Goal: Contribute content: Contribute content

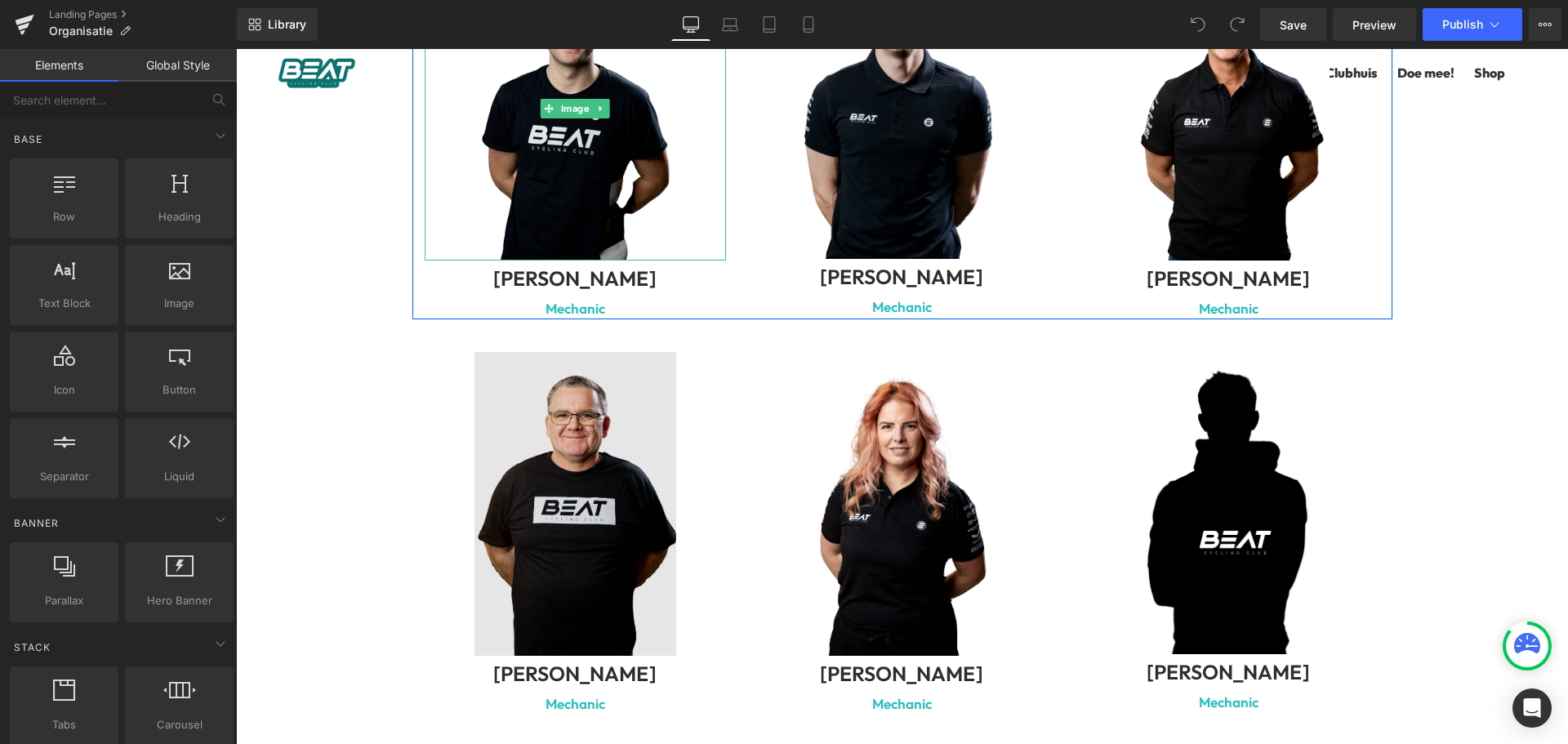
scroll to position [5635, 0]
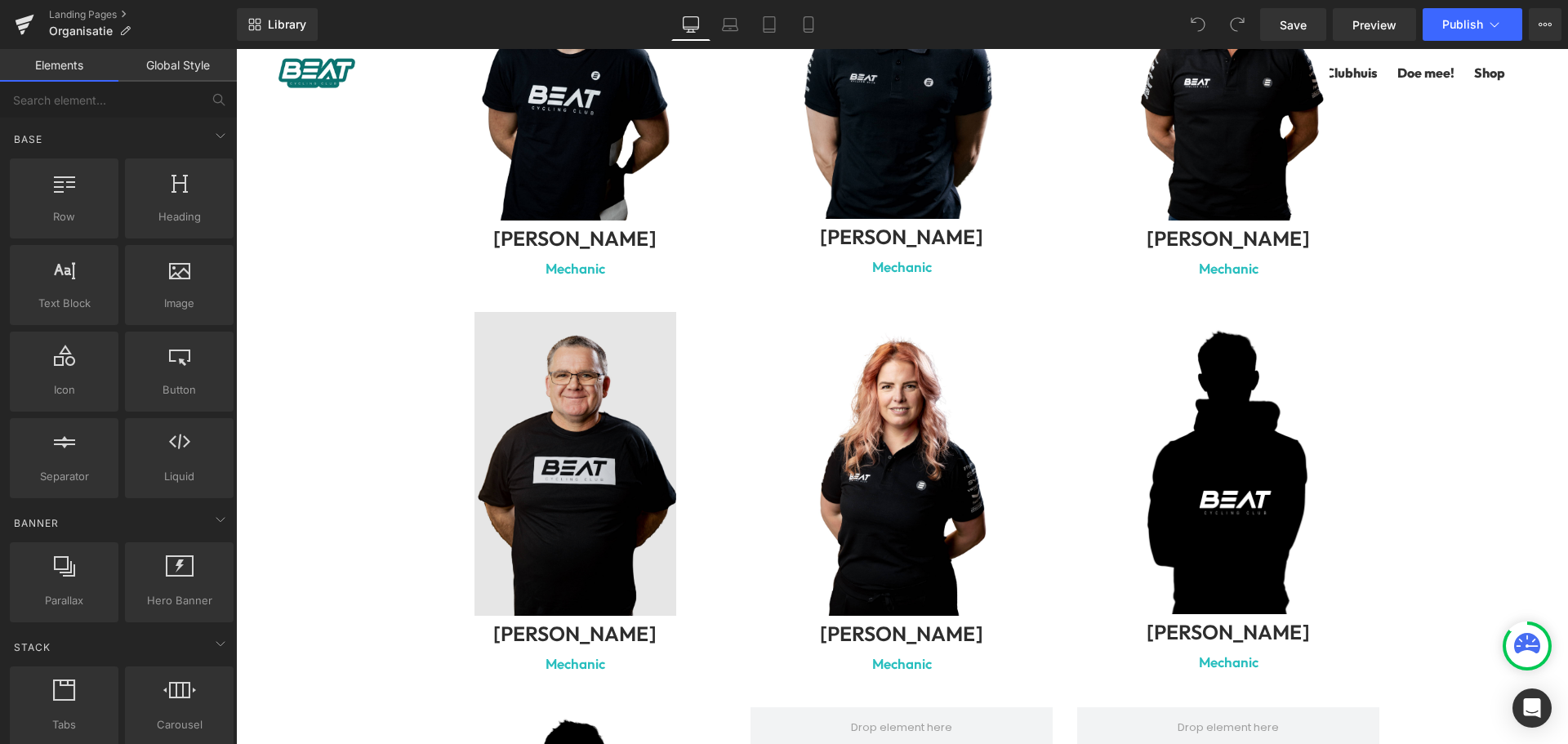
click at [564, 548] on img at bounding box center [576, 464] width 302 height 304
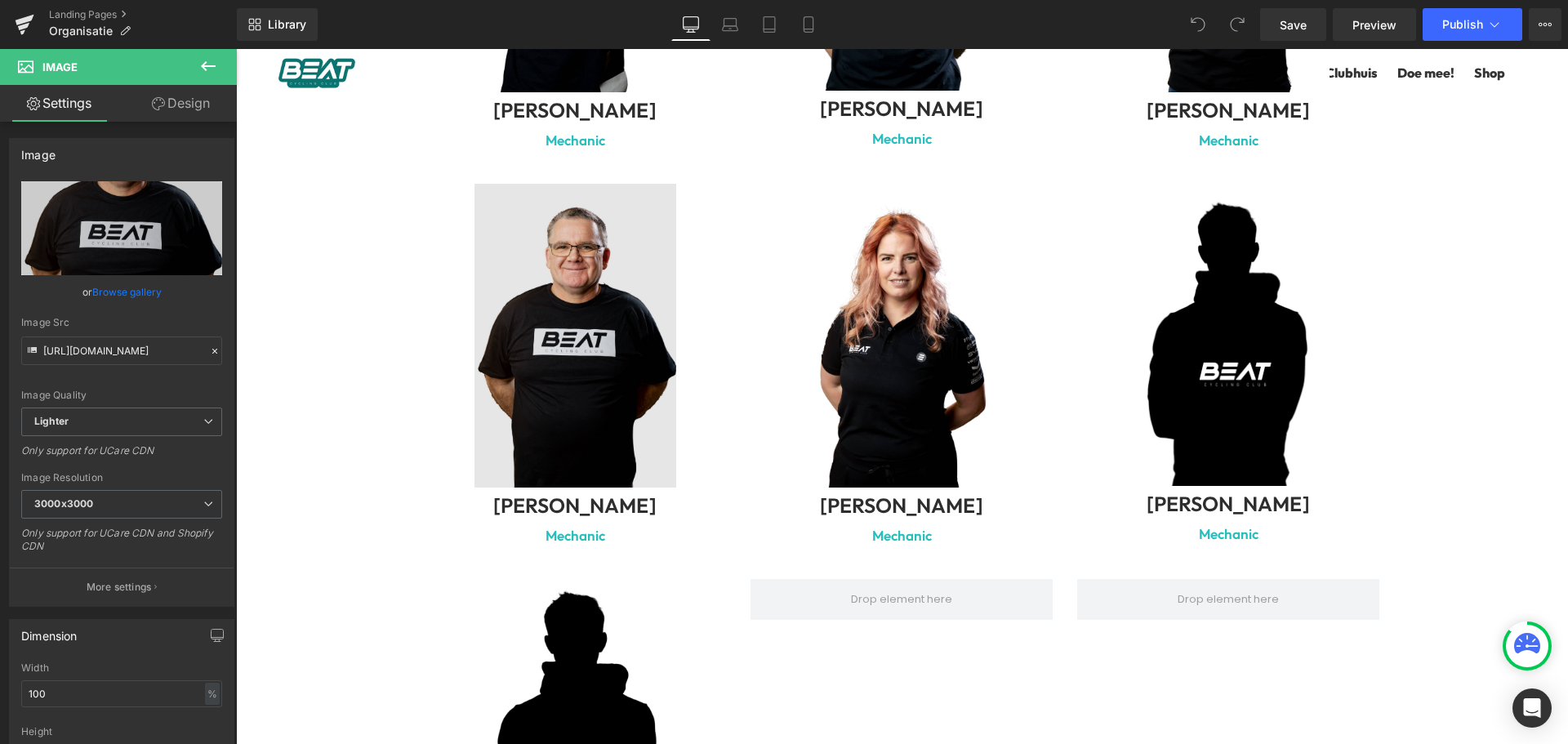
scroll to position [5716, 0]
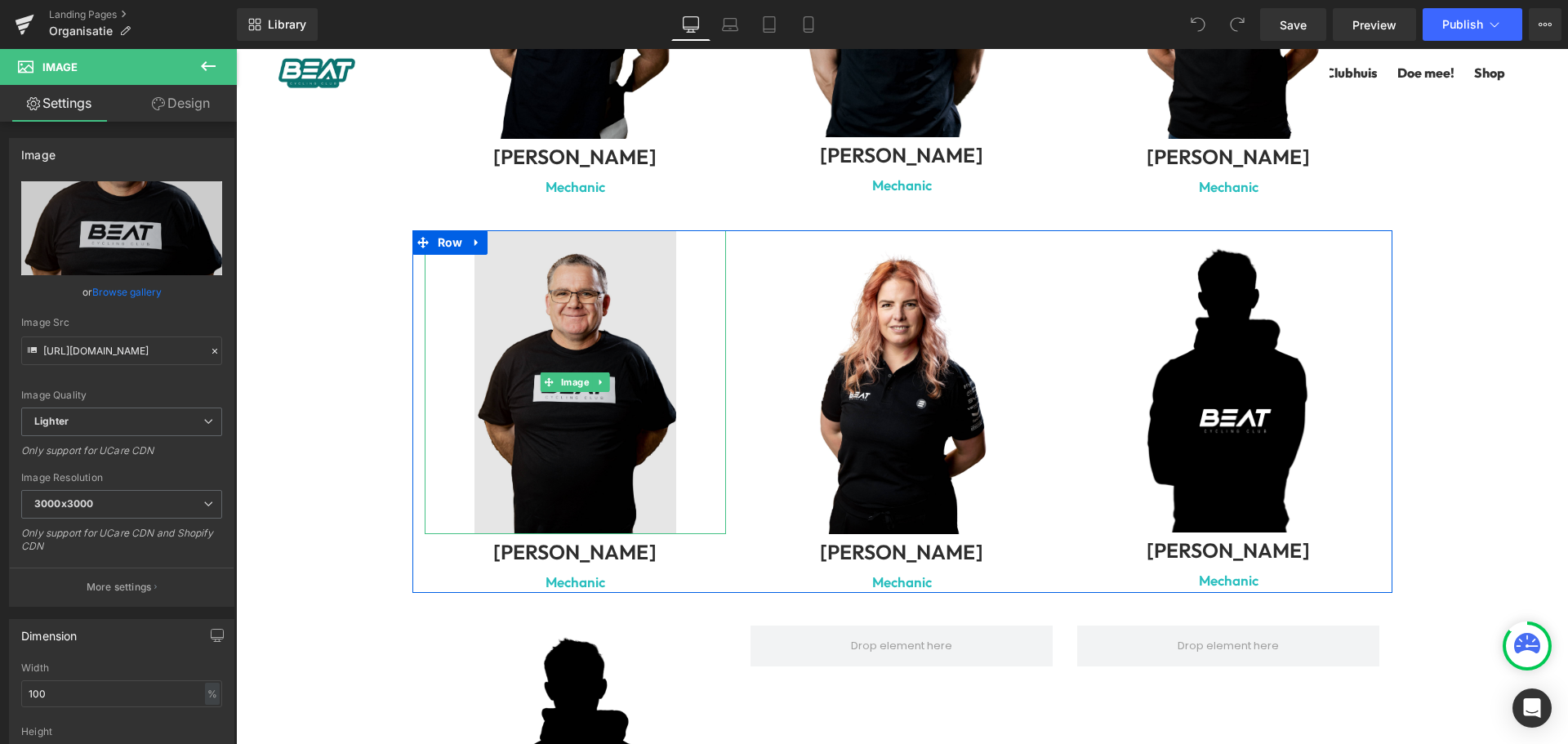
click at [573, 373] on img at bounding box center [576, 382] width 302 height 304
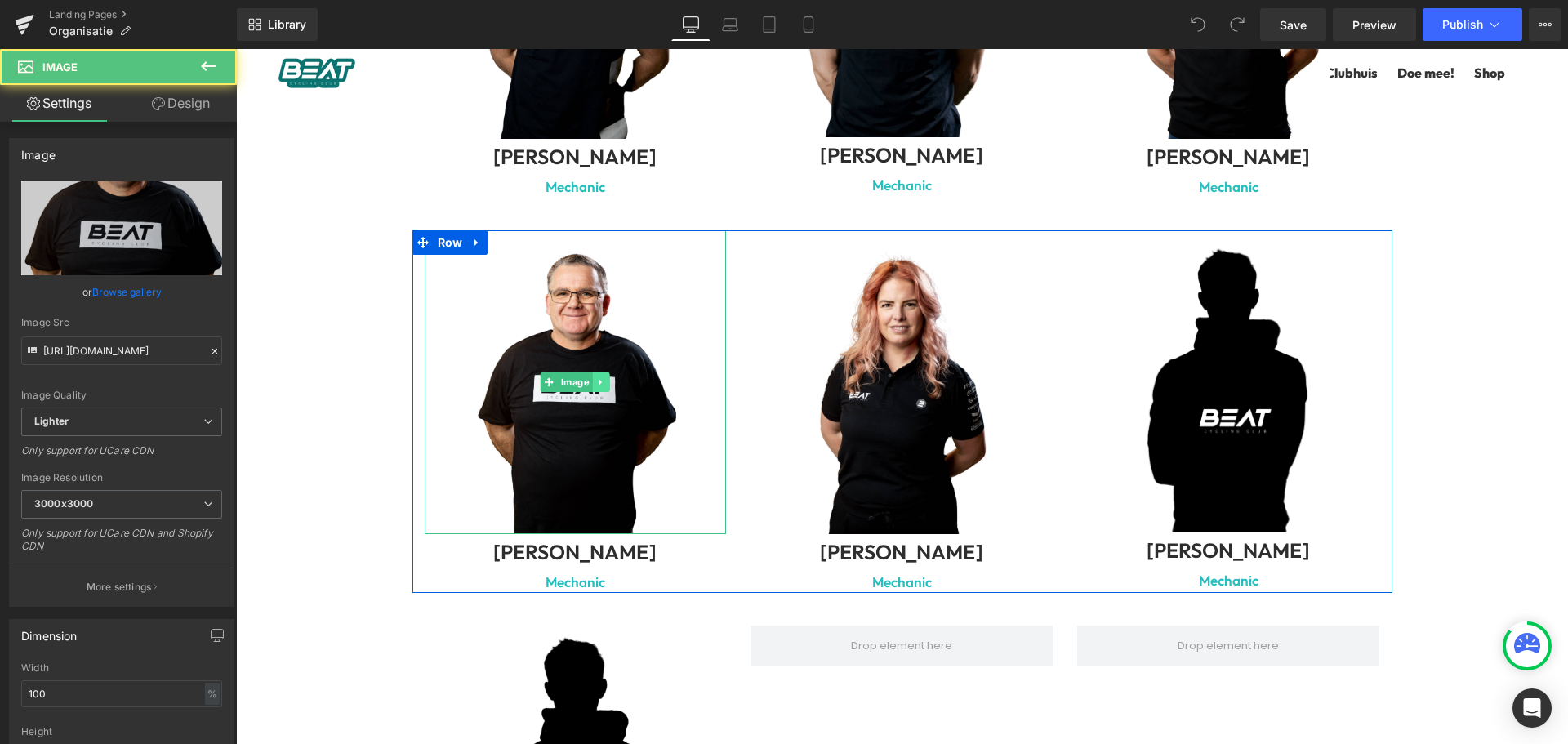
click at [597, 378] on icon at bounding box center [601, 382] width 9 height 10
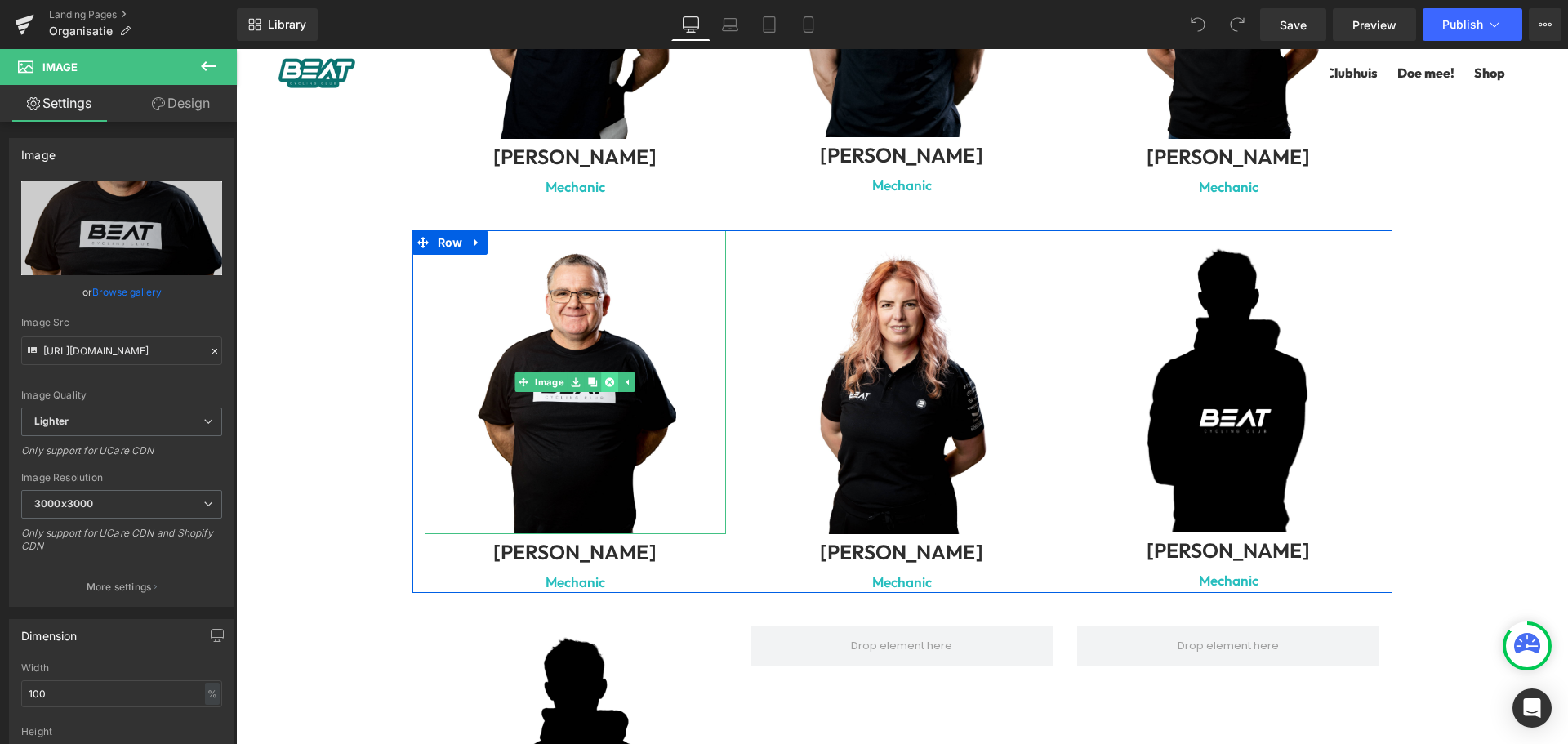
click at [606, 378] on icon at bounding box center [610, 382] width 9 height 10
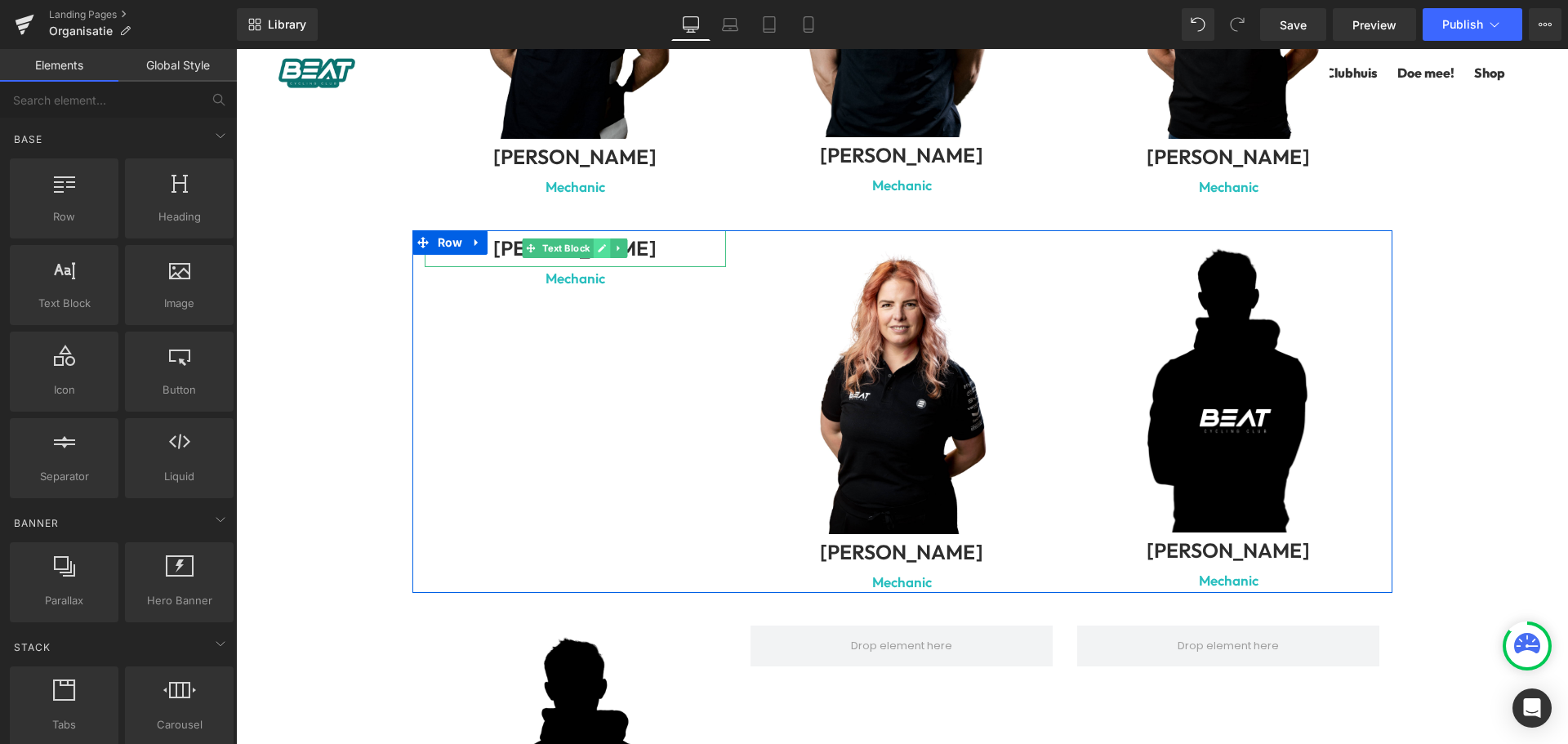
click at [593, 238] on link at bounding box center [602, 248] width 18 height 19
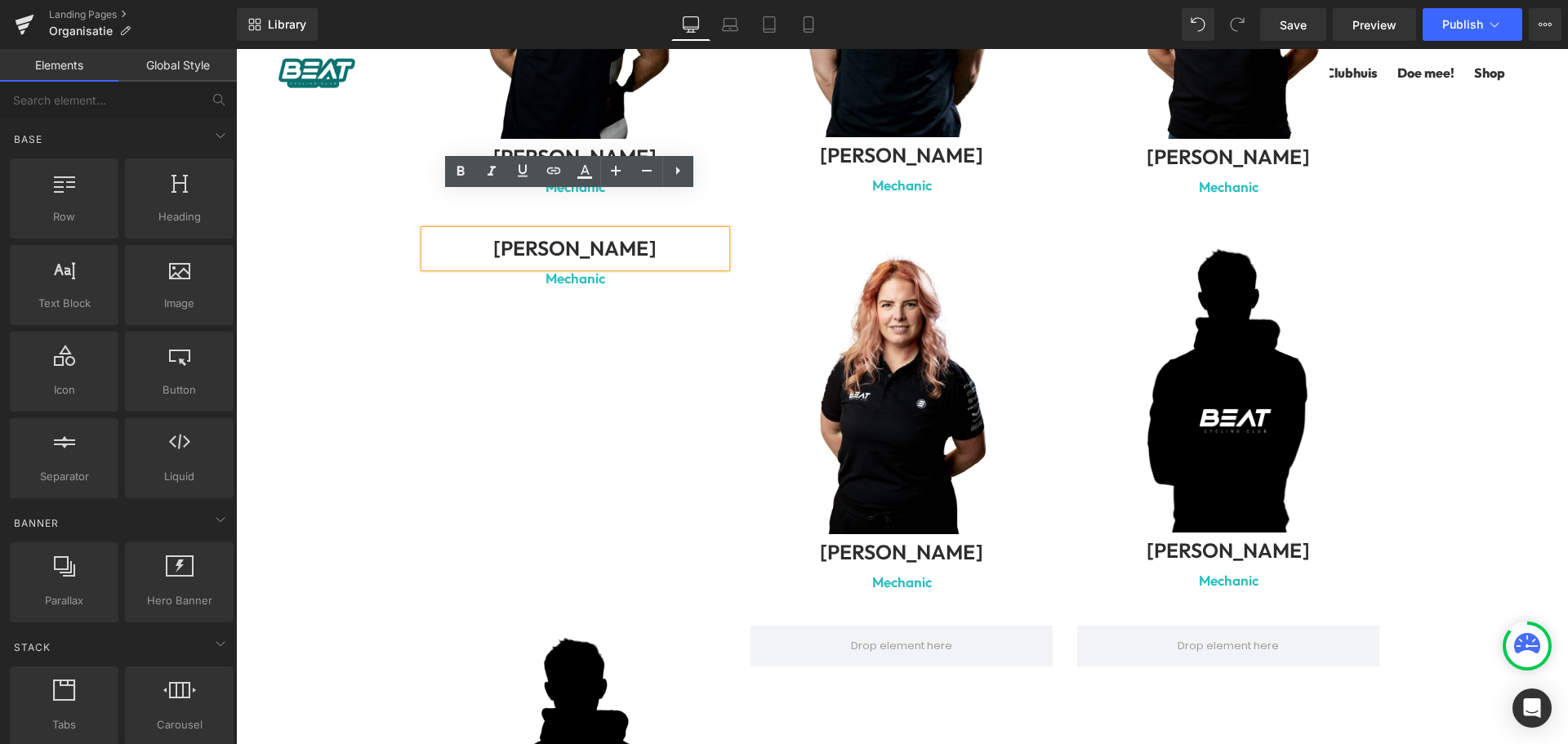
click at [649, 235] on b "[PERSON_NAME]" at bounding box center [575, 248] width 163 height 26
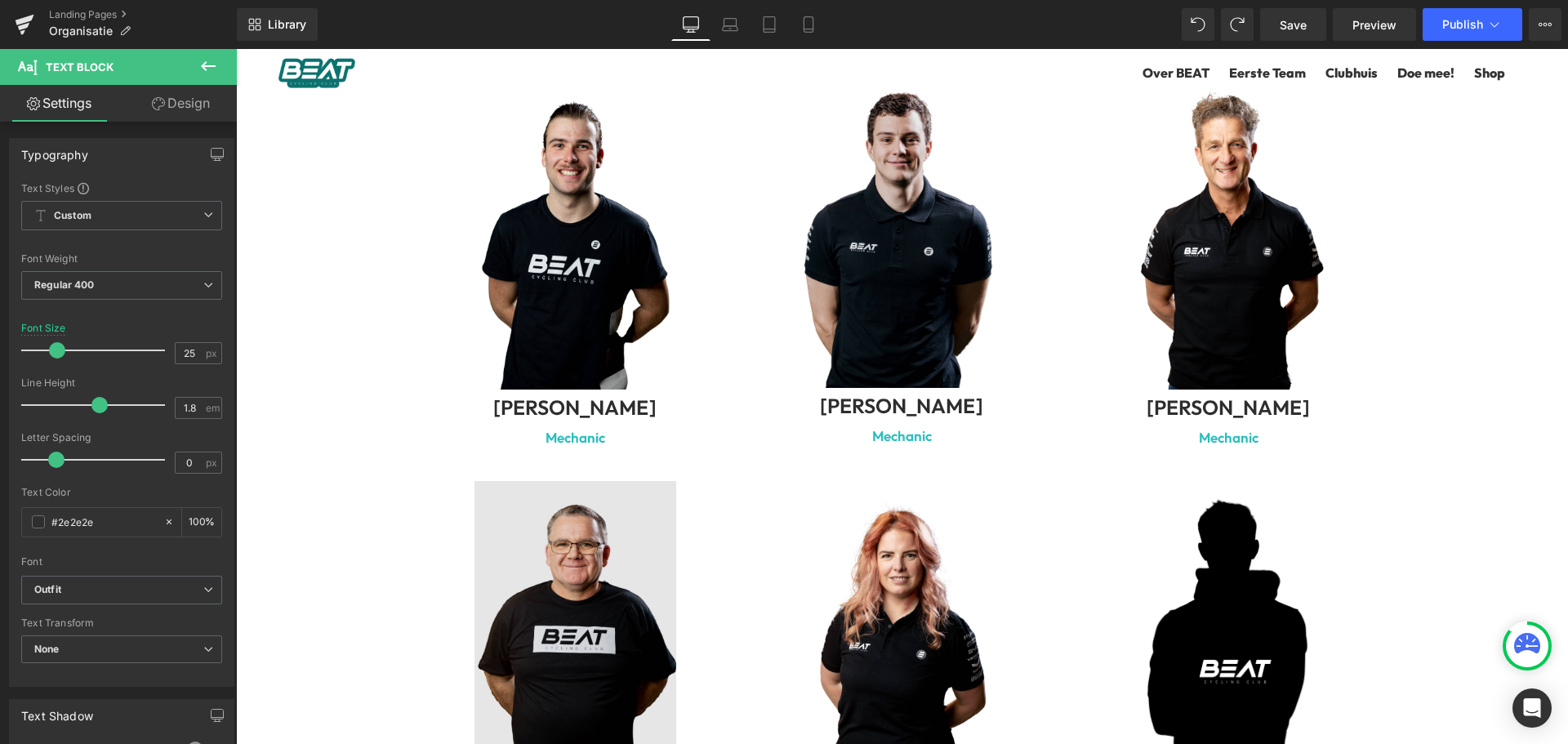
scroll to position [5463, 0]
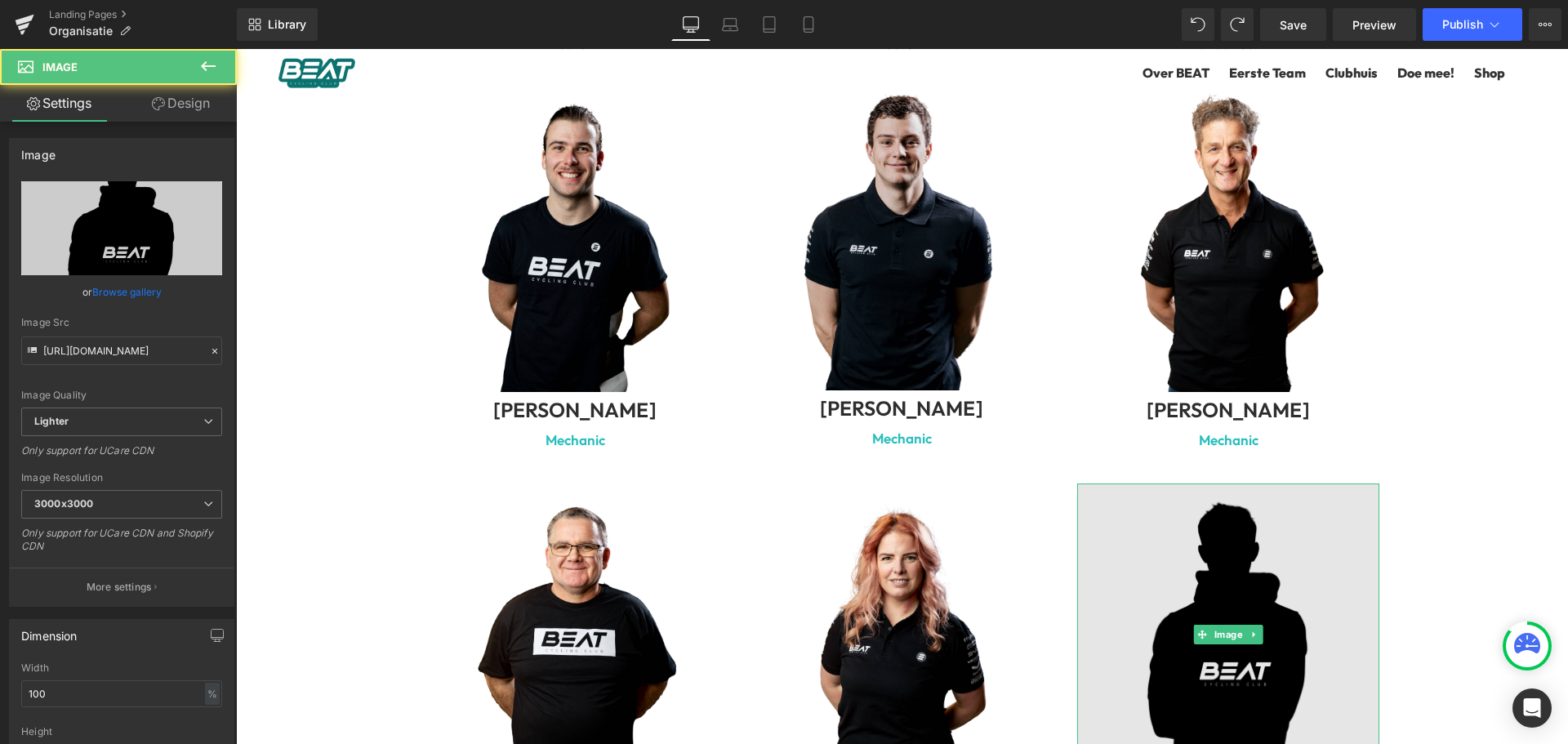
click at [1245, 549] on img at bounding box center [1228, 634] width 302 height 302
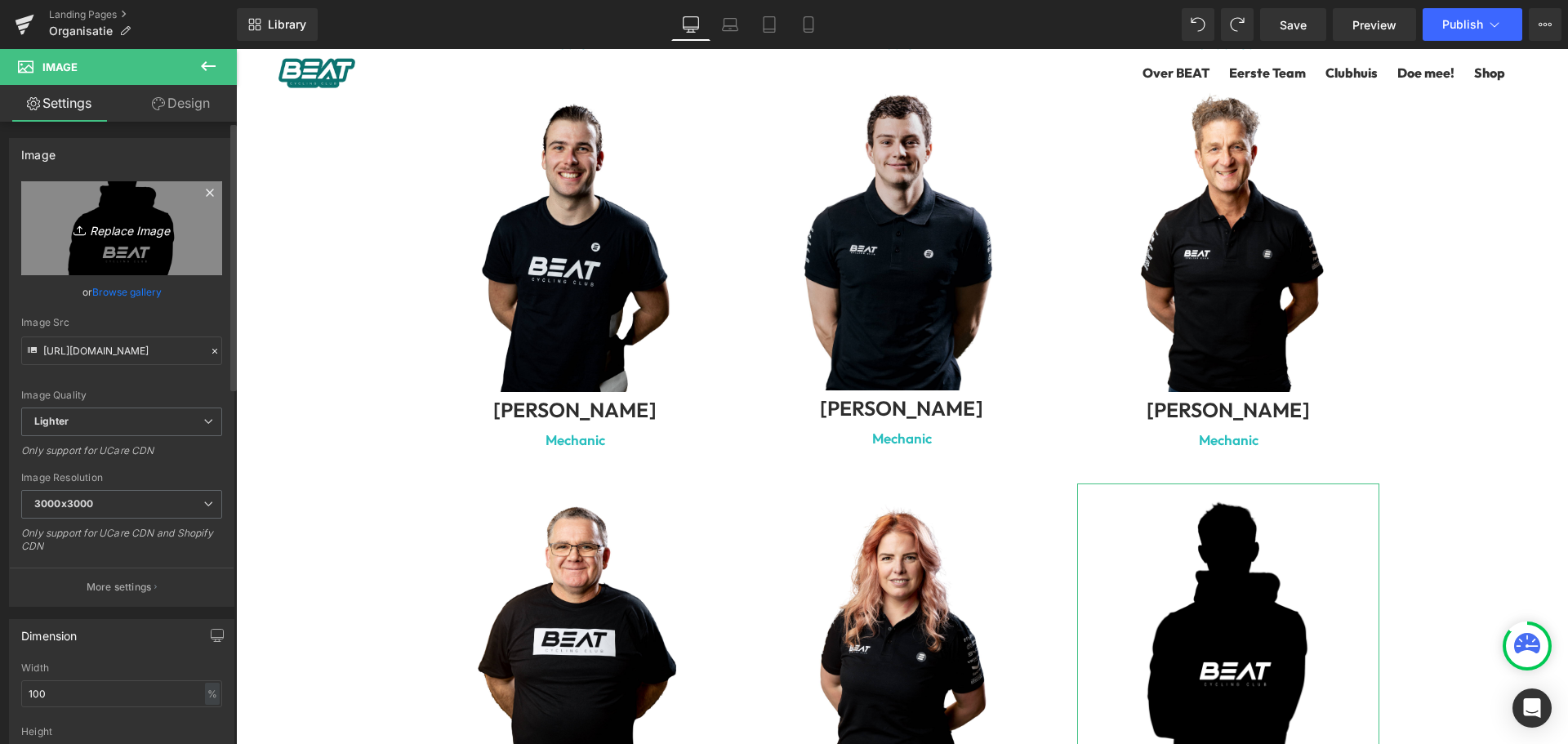
click at [137, 233] on icon "Replace Image" at bounding box center [121, 228] width 131 height 20
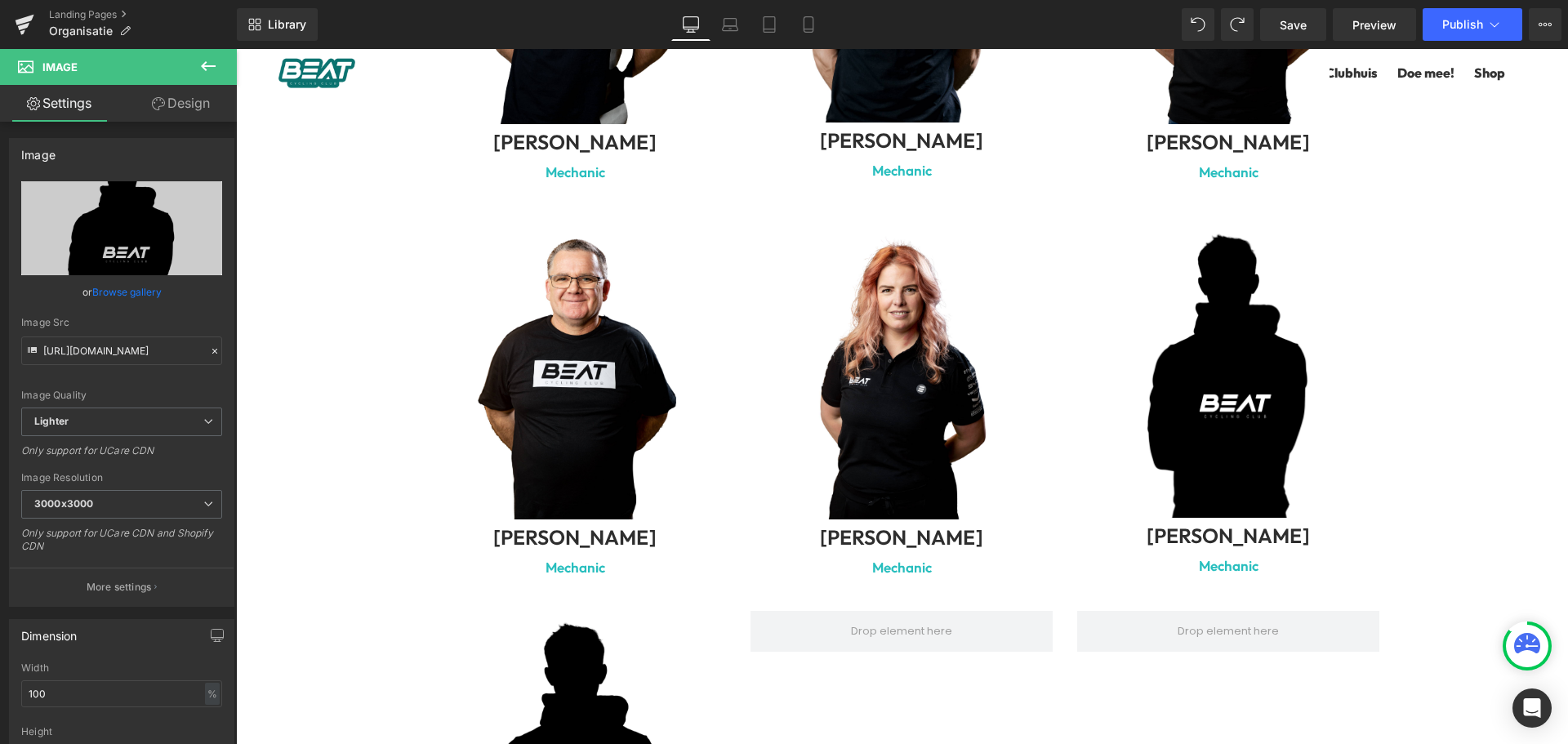
scroll to position [5871, 0]
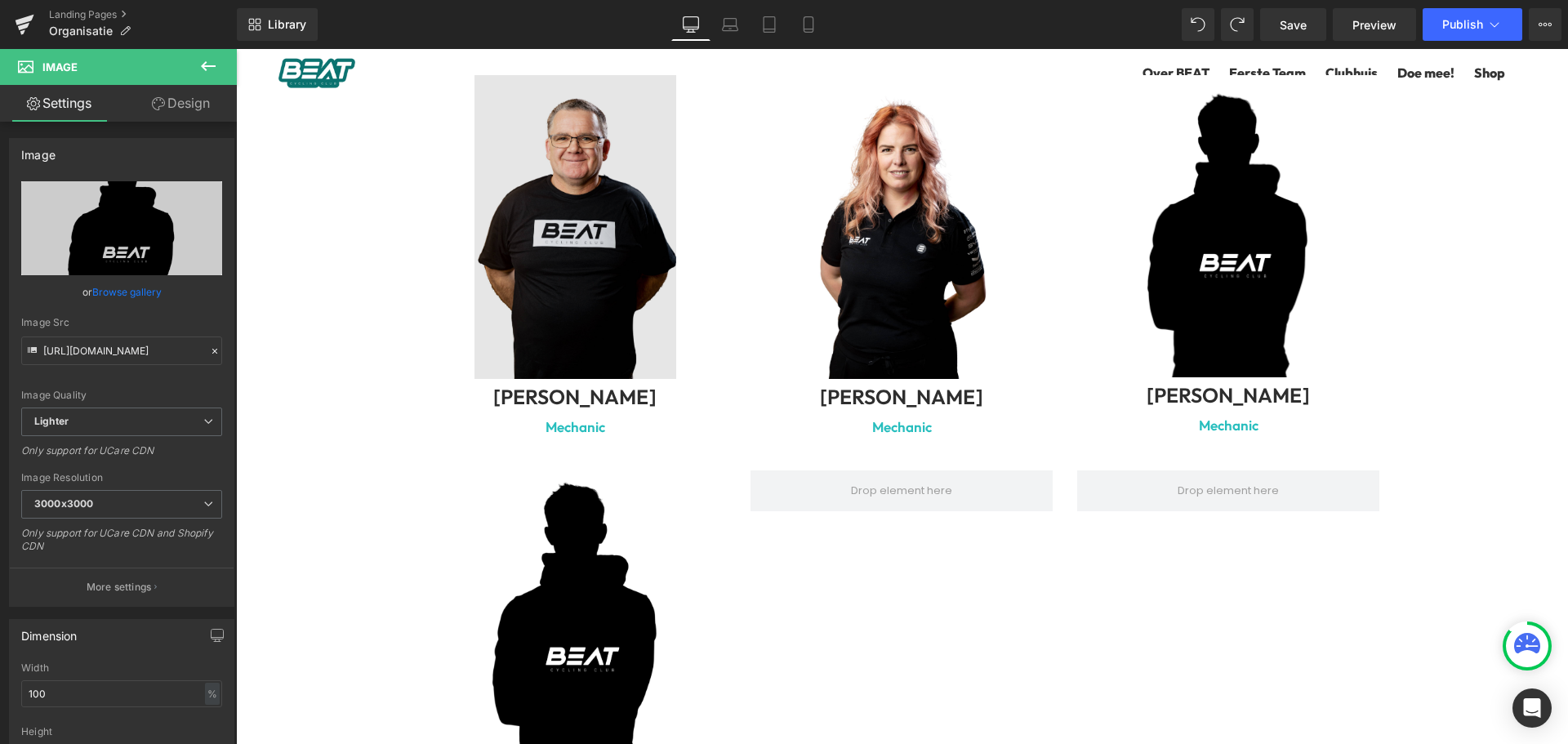
click at [568, 203] on img at bounding box center [576, 227] width 302 height 304
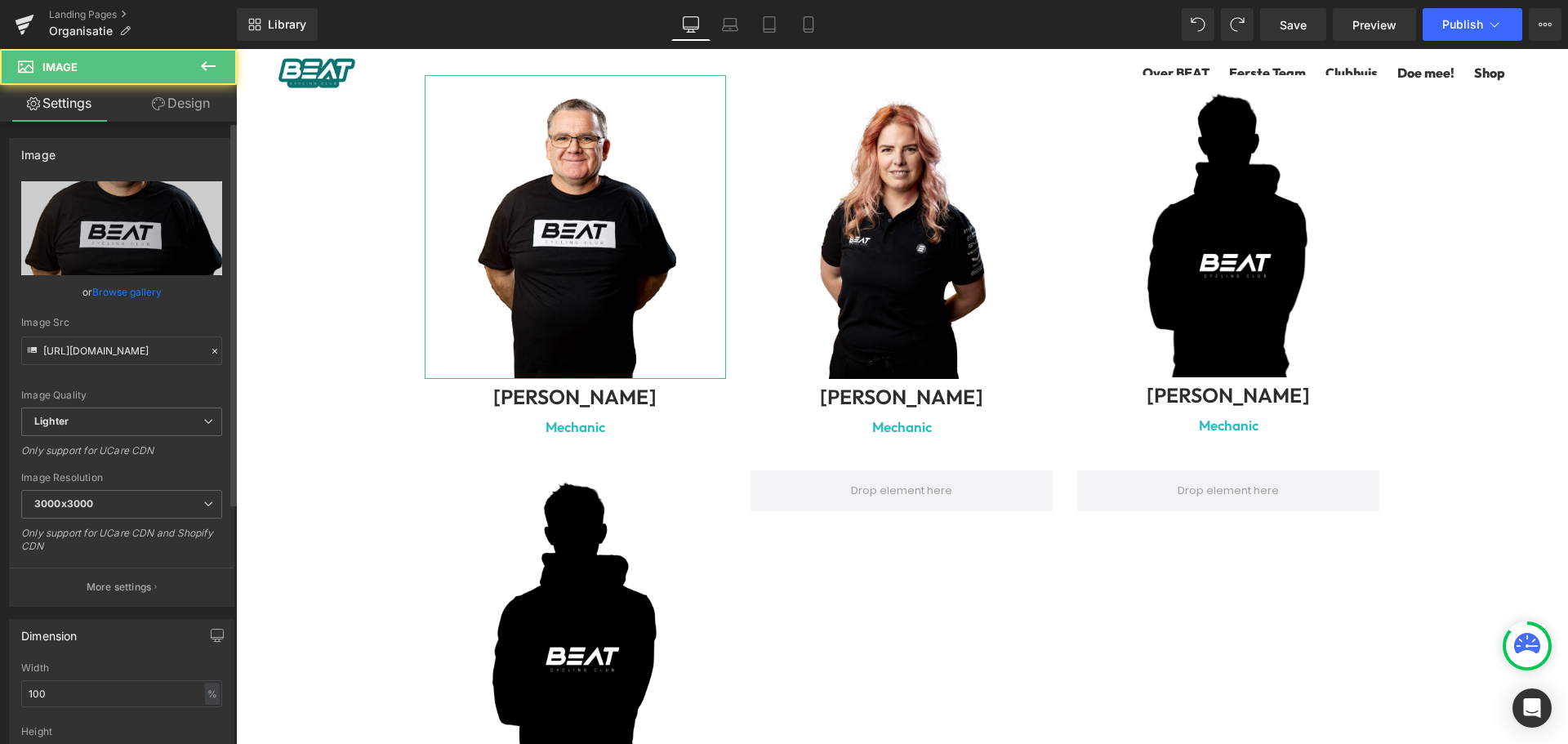
click at [144, 289] on link "Browse gallery" at bounding box center [126, 292] width 69 height 29
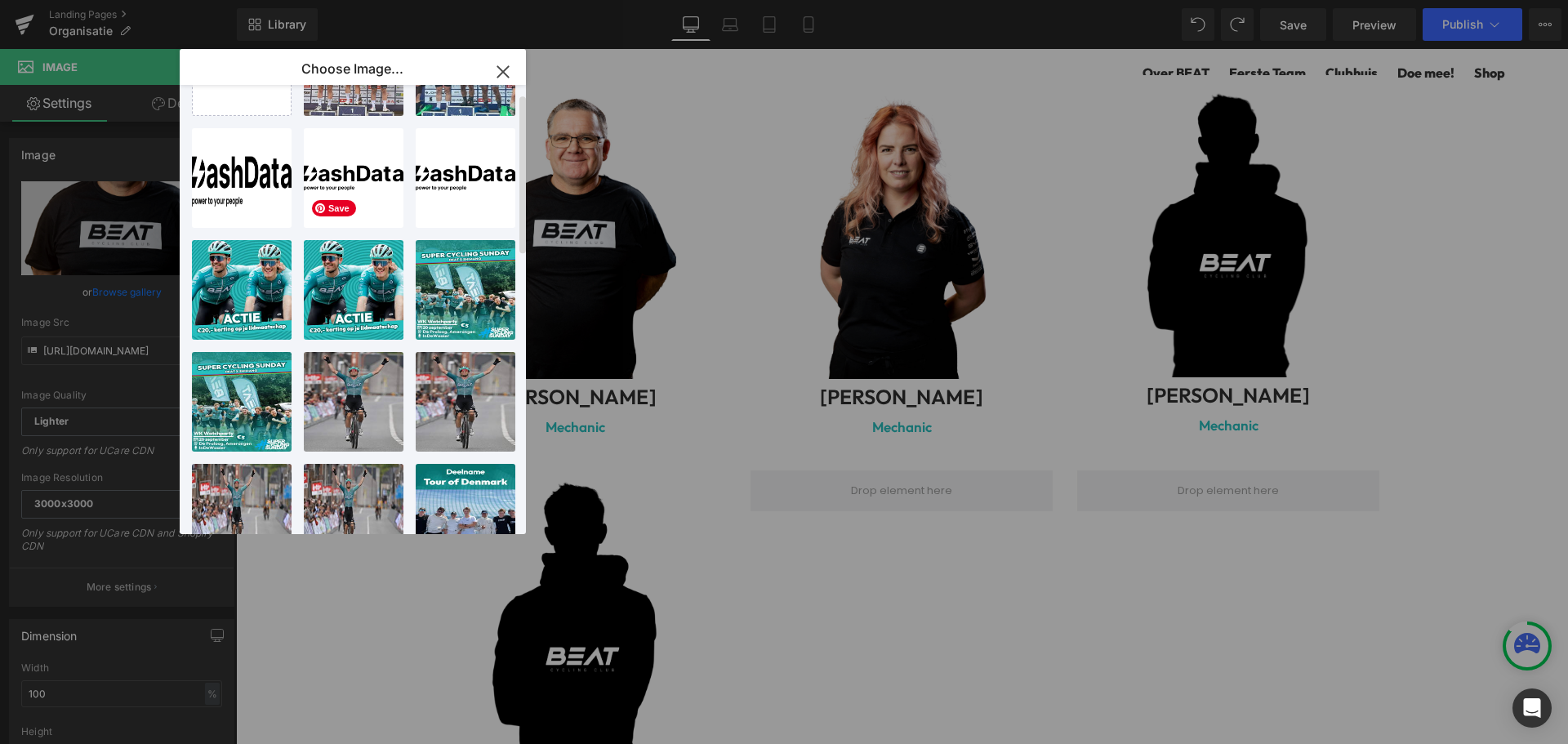
scroll to position [0, 0]
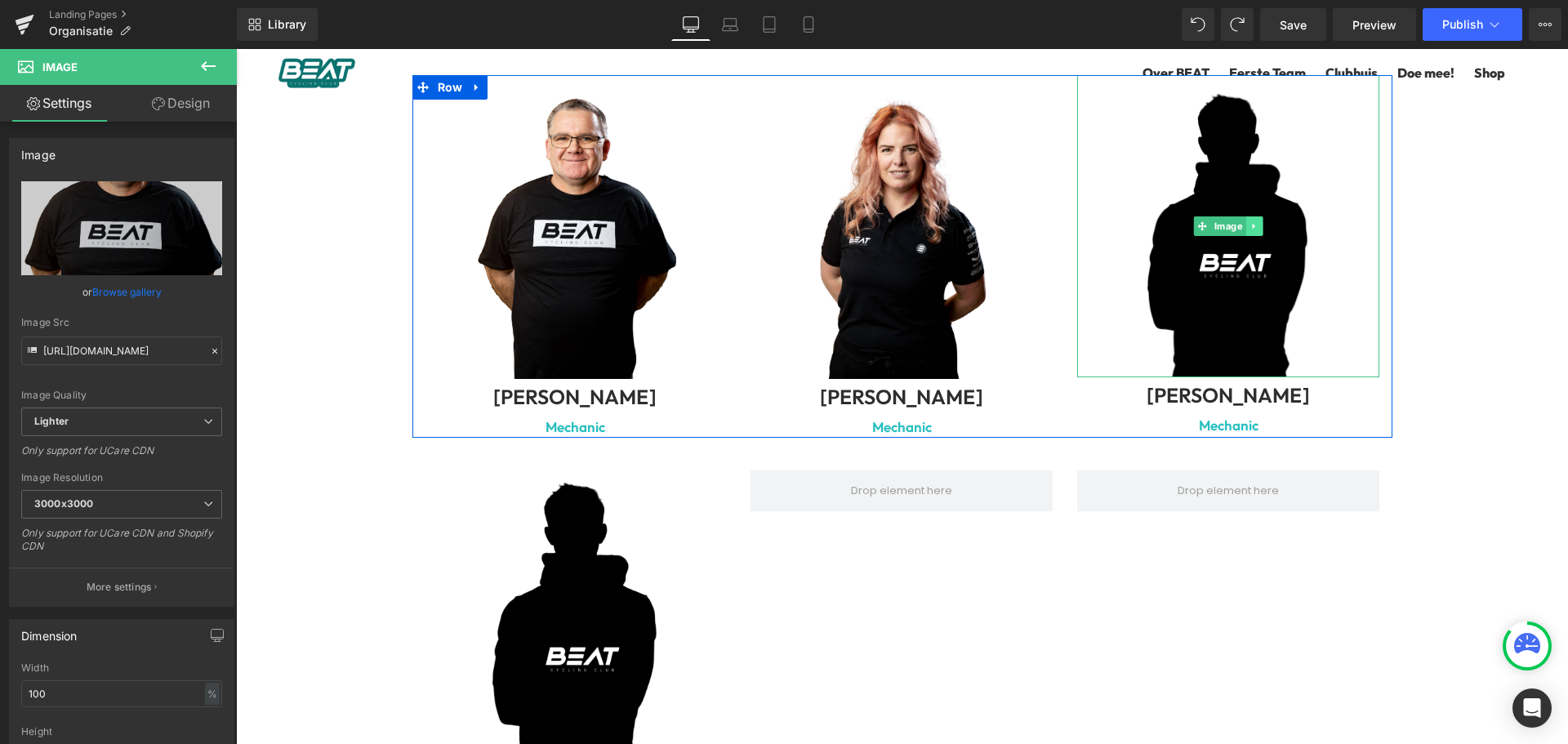
click at [1255, 216] on link at bounding box center [1255, 226] width 18 height 19
click at [1241, 222] on icon at bounding box center [1245, 226] width 9 height 9
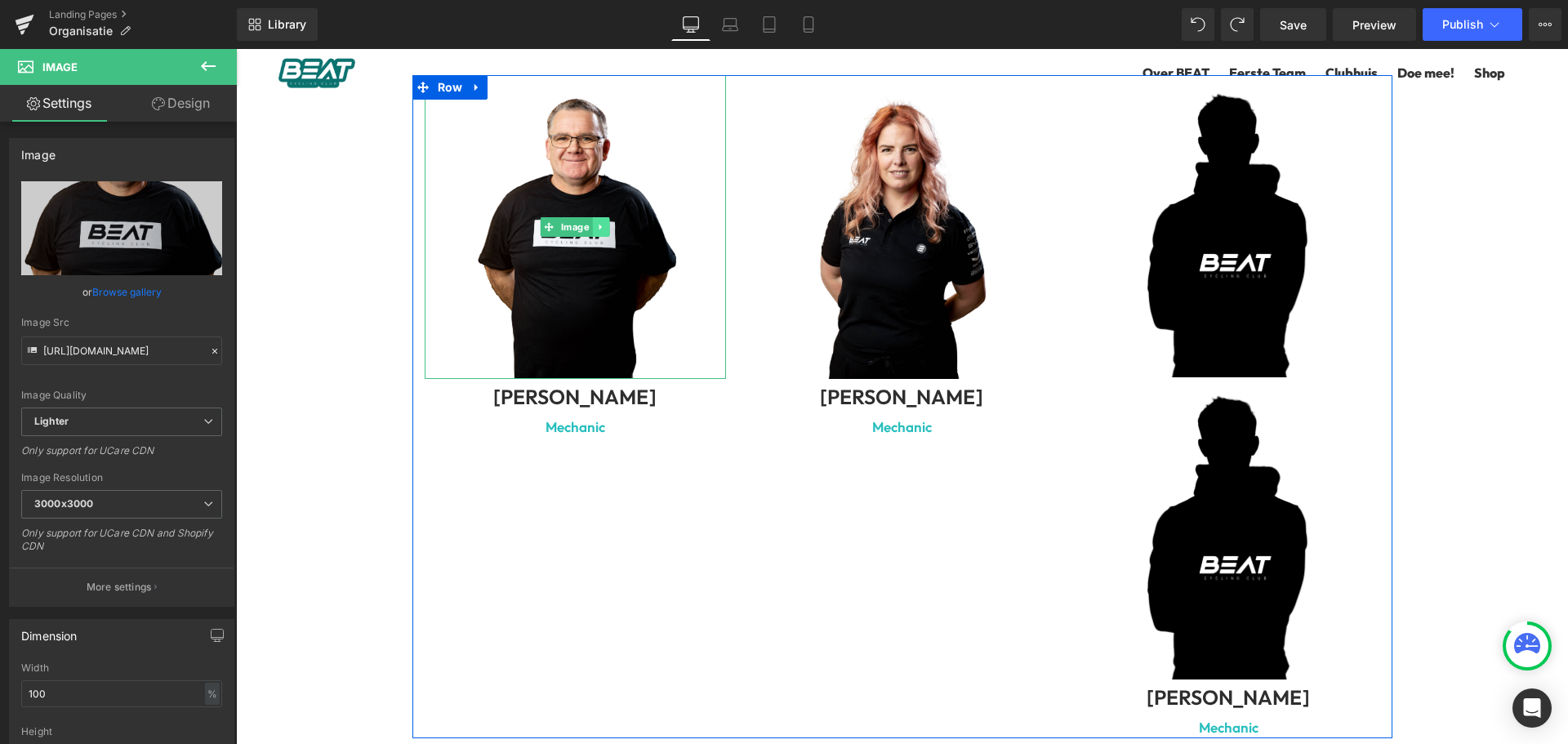
click at [597, 222] on icon at bounding box center [601, 226] width 9 height 10
click at [1204, 519] on span at bounding box center [1203, 528] width 18 height 19
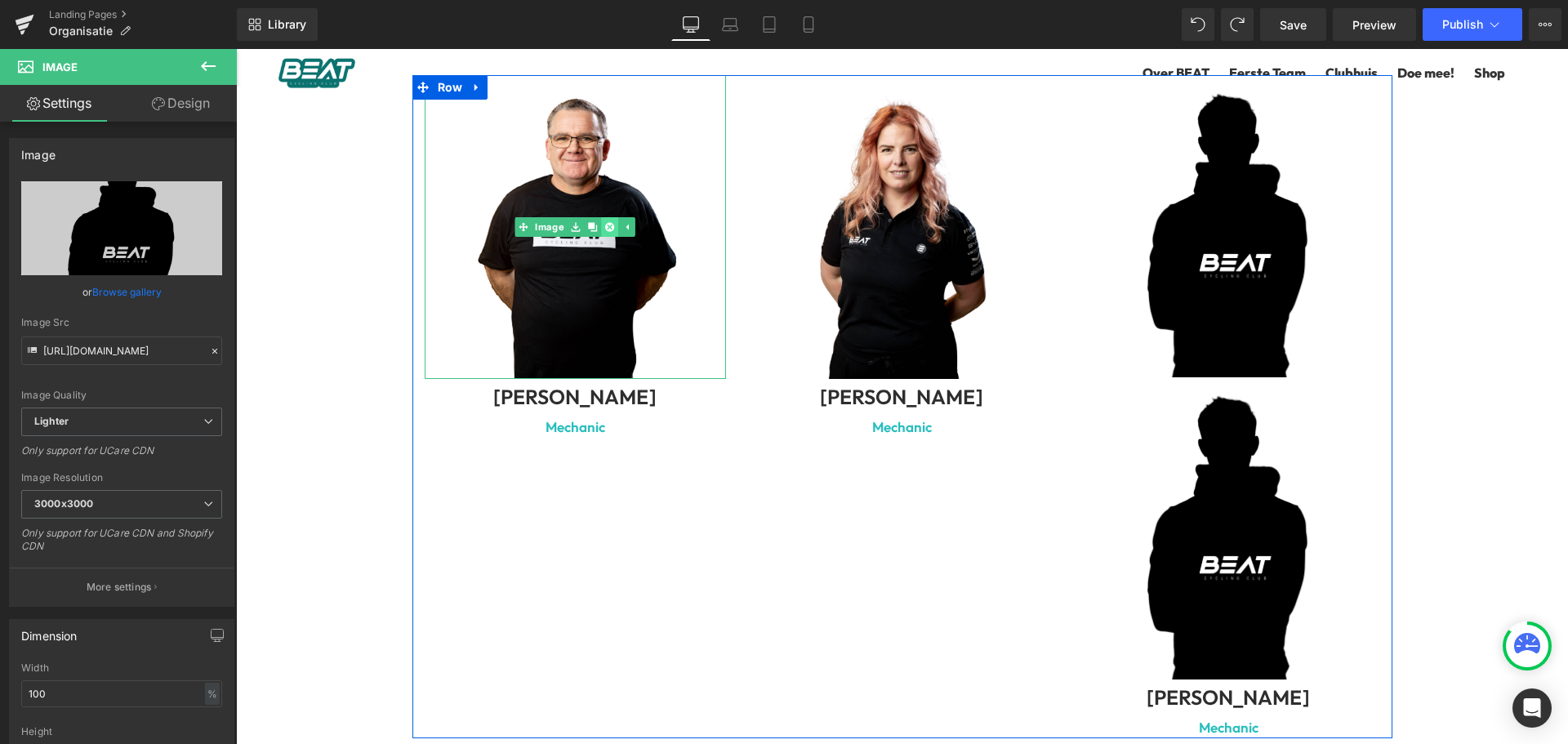
click at [606, 222] on icon at bounding box center [610, 226] width 9 height 10
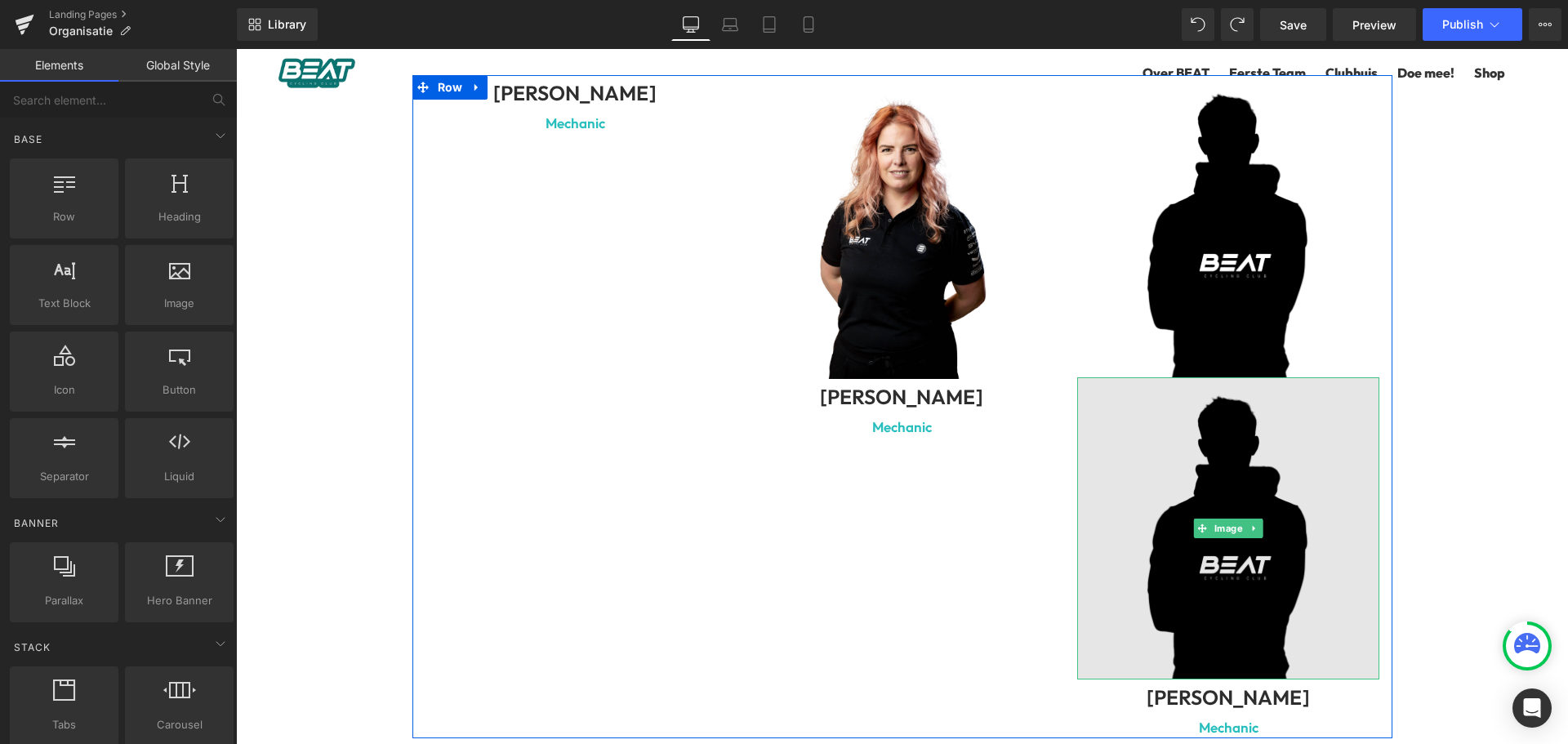
scroll to position [5790, 0]
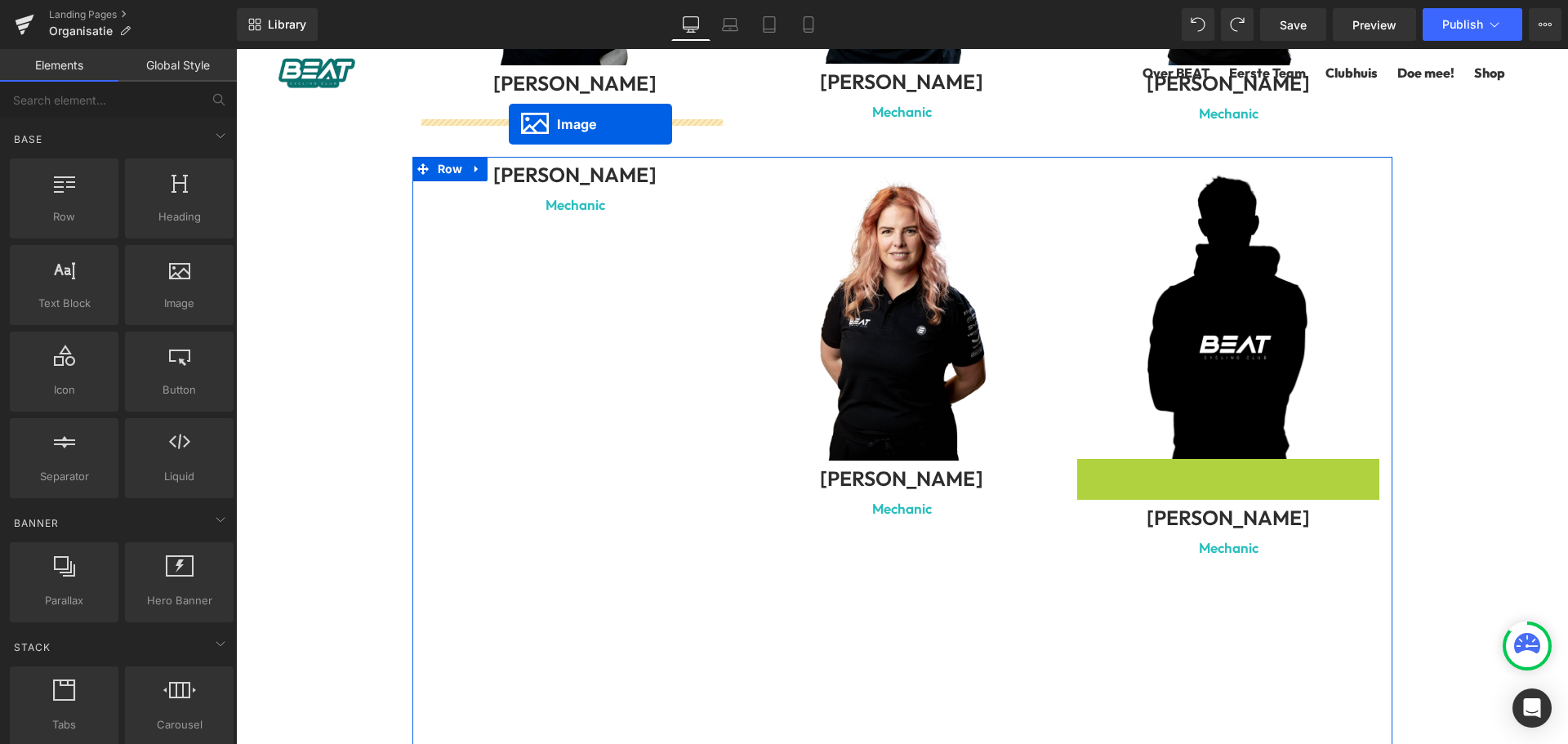
drag, startPoint x: 1194, startPoint y: 574, endPoint x: 509, endPoint y: 124, distance: 819.6
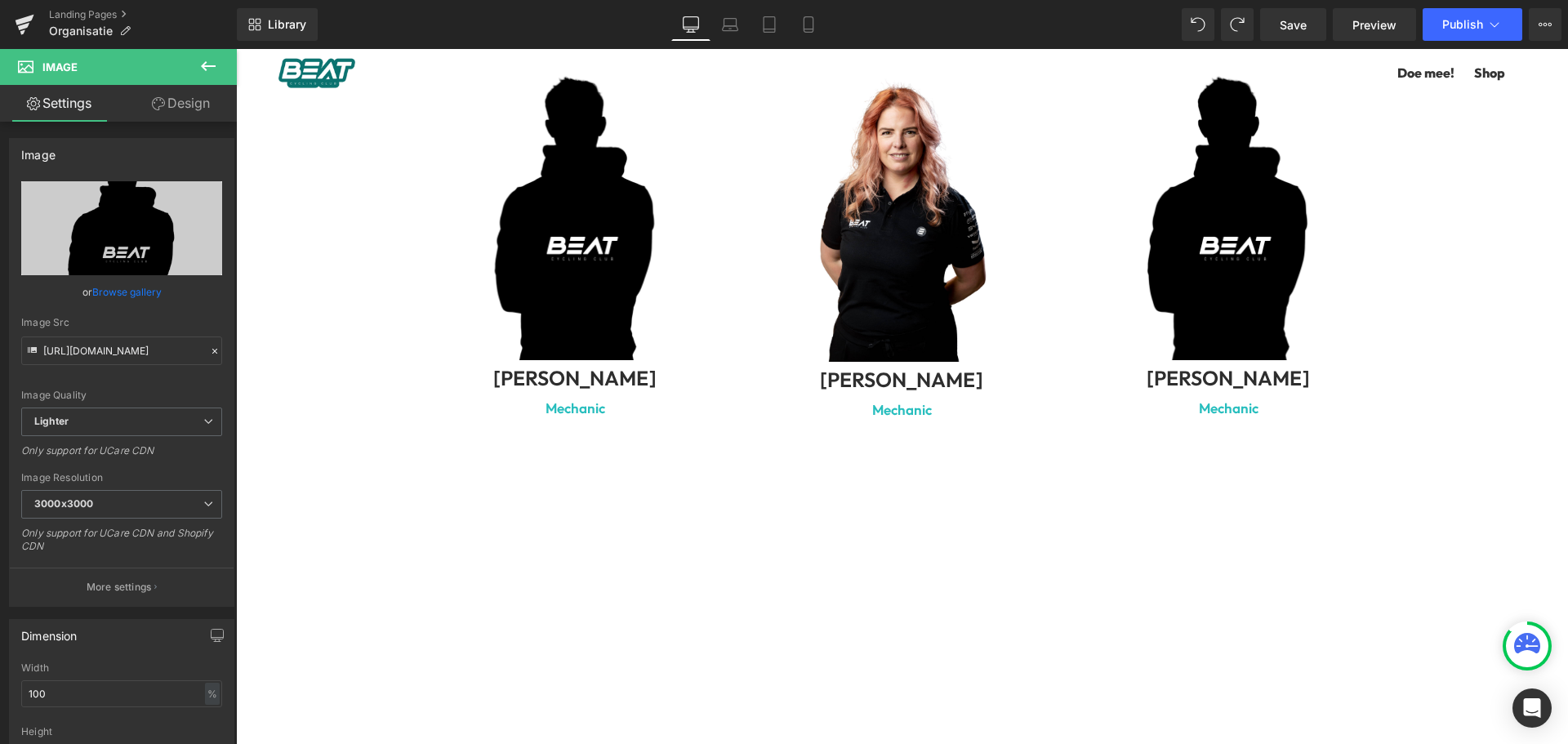
scroll to position [5871, 0]
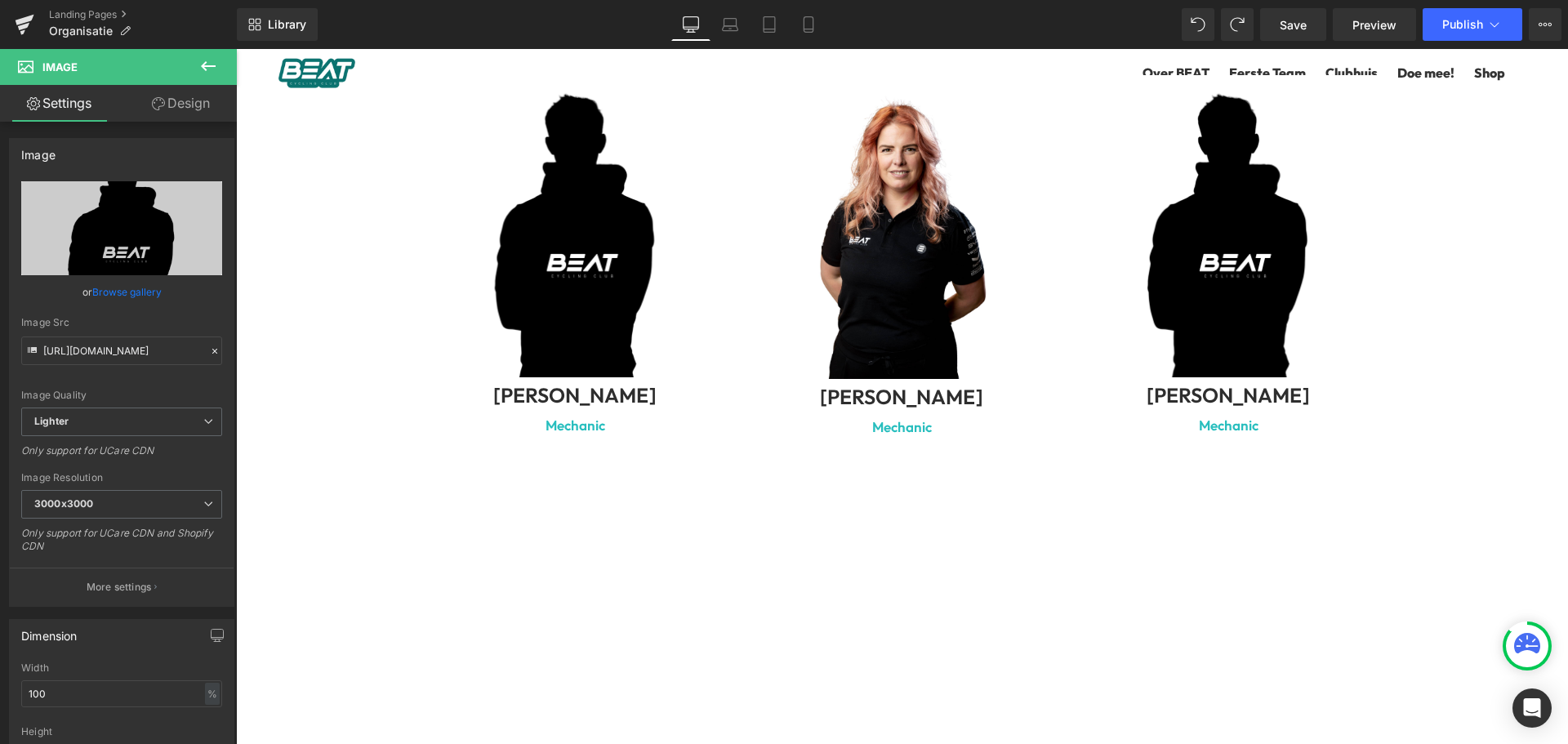
click at [630, 382] on b "[PERSON_NAME]" at bounding box center [575, 395] width 163 height 26
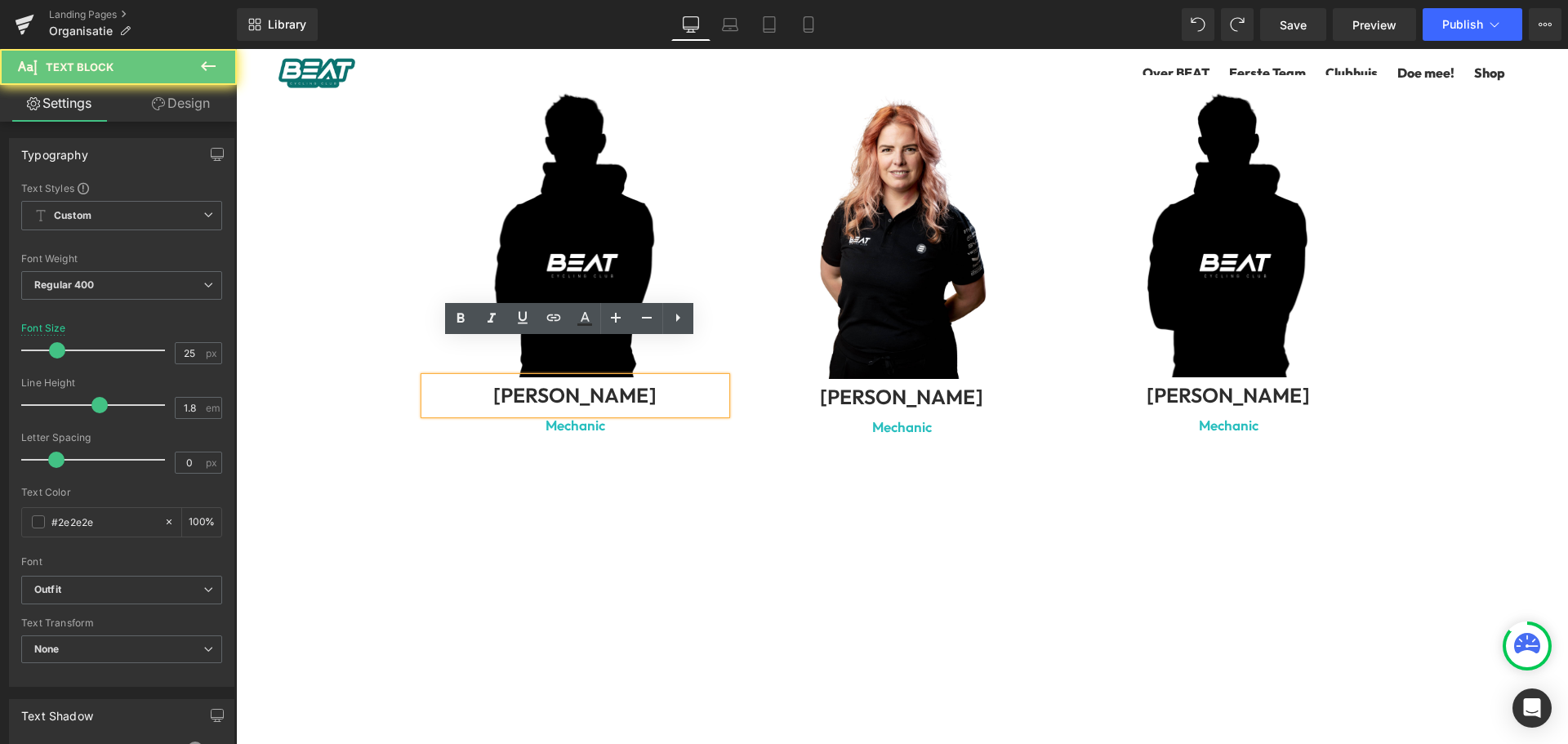
drag, startPoint x: 647, startPoint y: 357, endPoint x: 415, endPoint y: 343, distance: 232.4
click at [425, 378] on div "[PERSON_NAME]" at bounding box center [576, 396] width 302 height 37
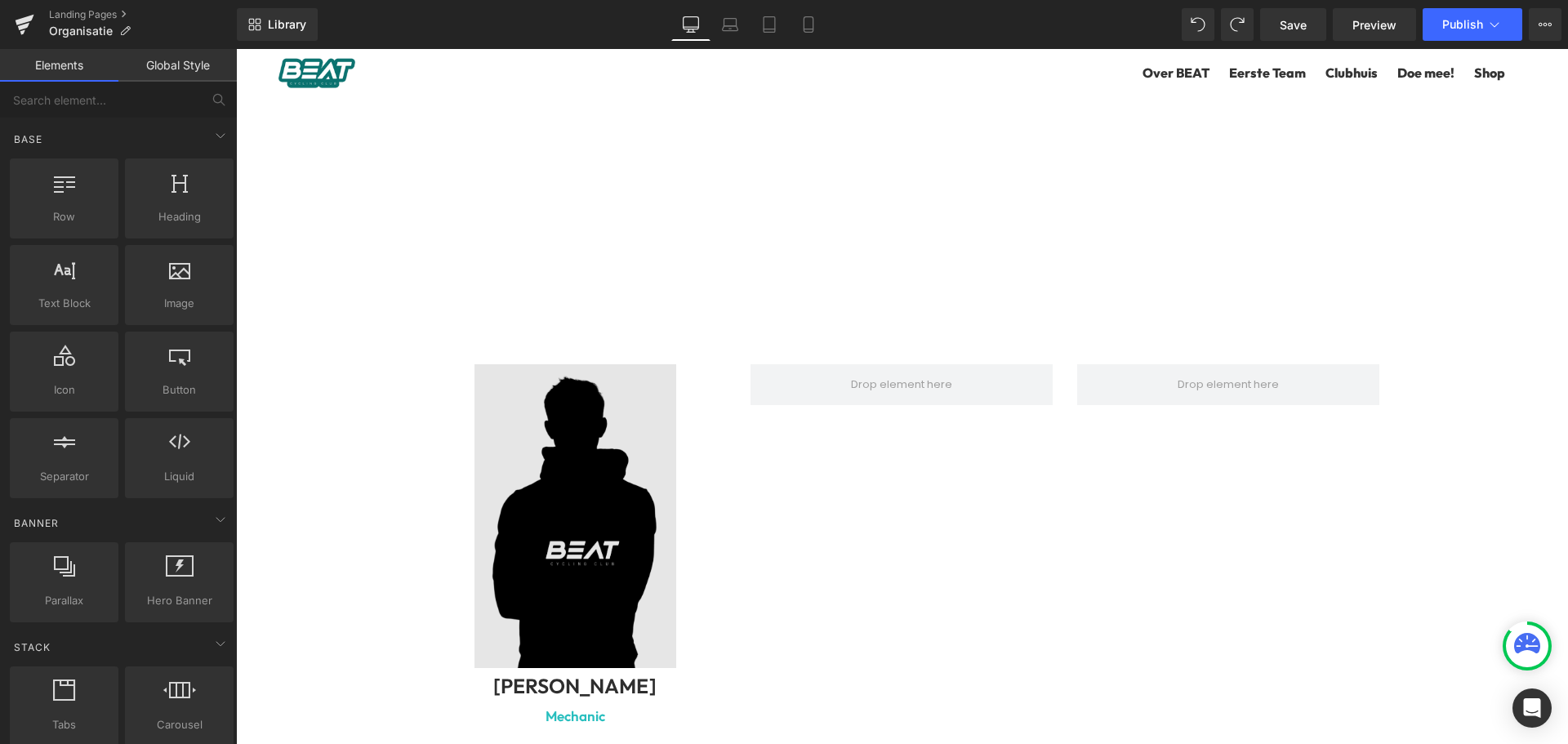
scroll to position [6280, 0]
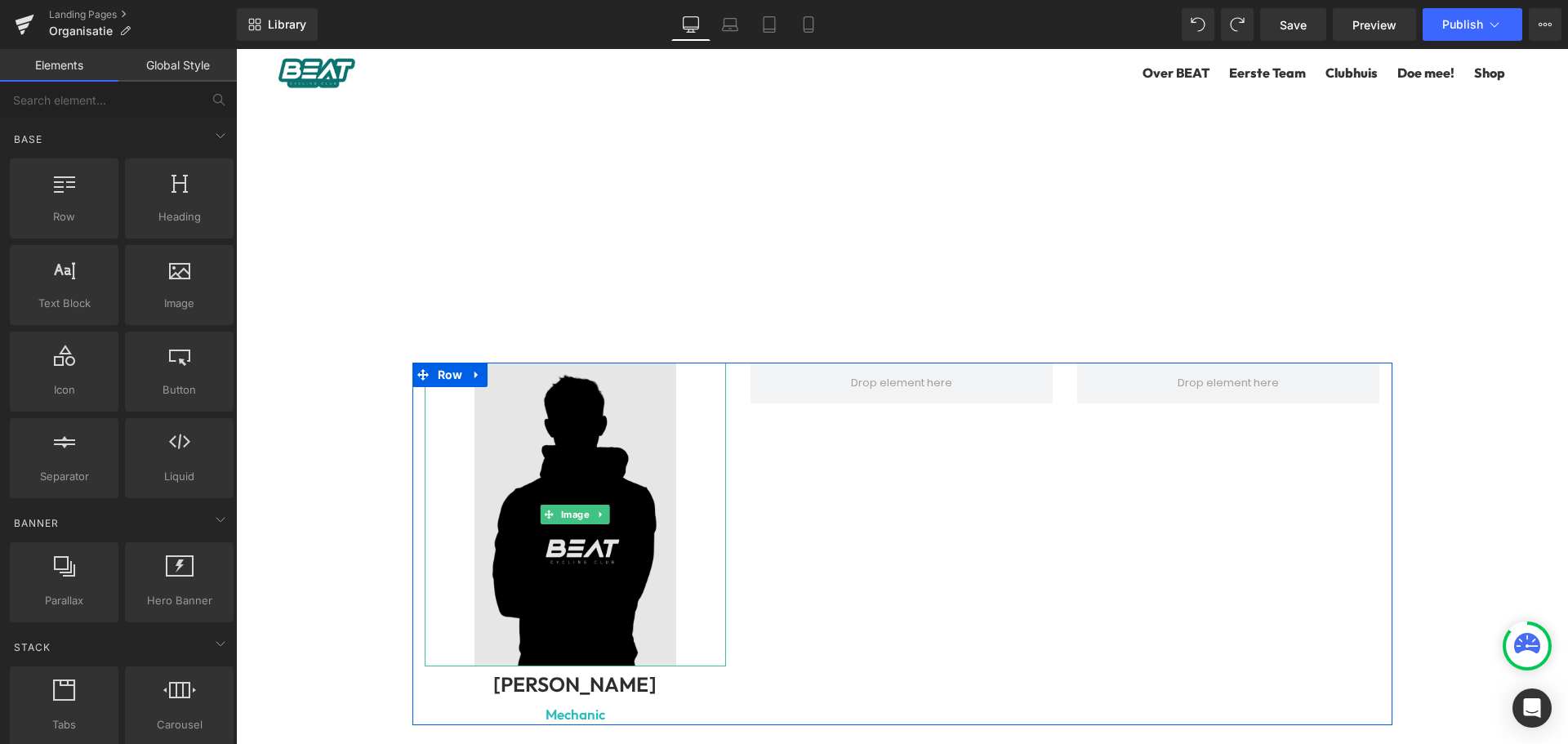
click at [598, 617] on img at bounding box center [576, 514] width 302 height 304
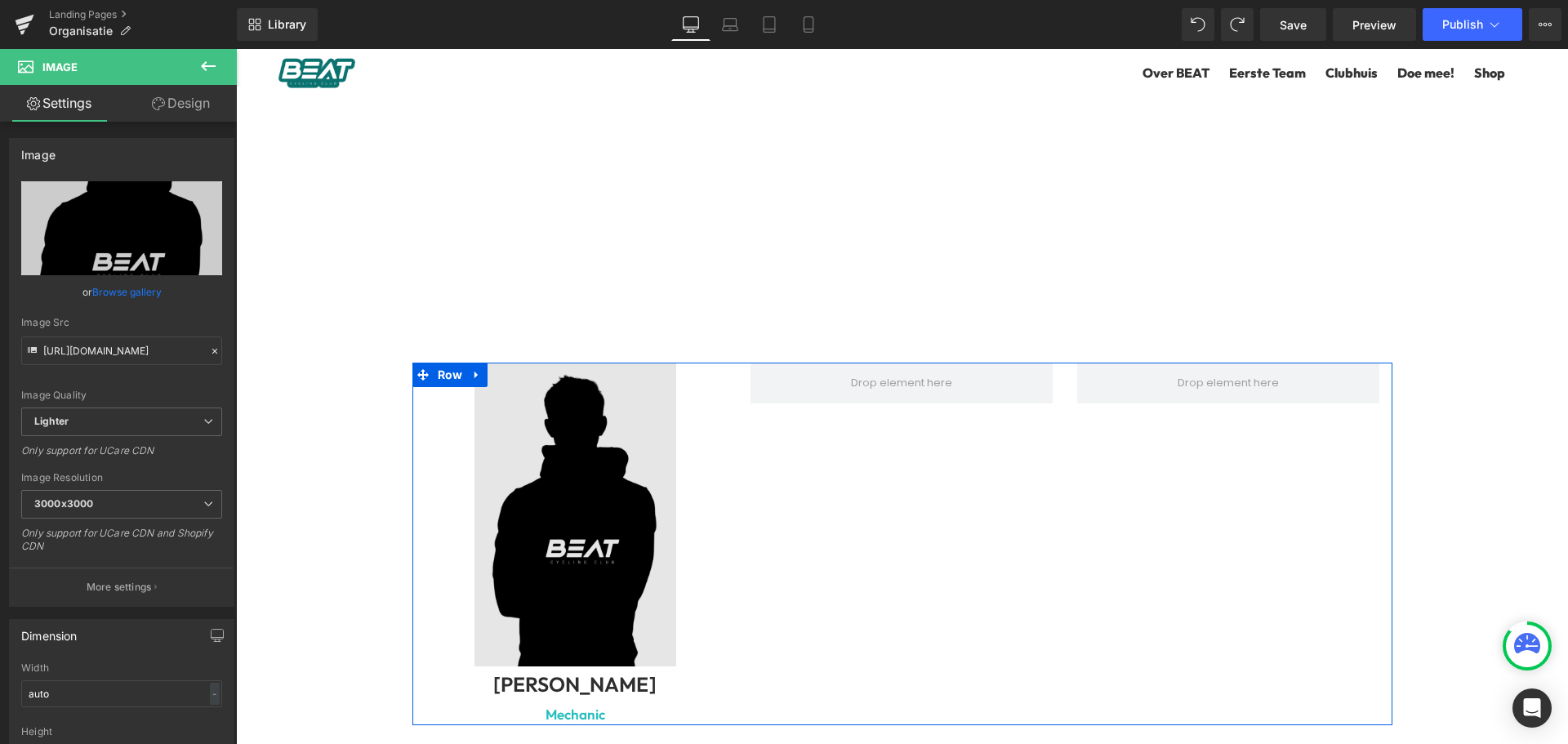
drag, startPoint x: 468, startPoint y: 330, endPoint x: 466, endPoint y: 378, distance: 48.0
click at [469, 363] on link at bounding box center [477, 375] width 21 height 25
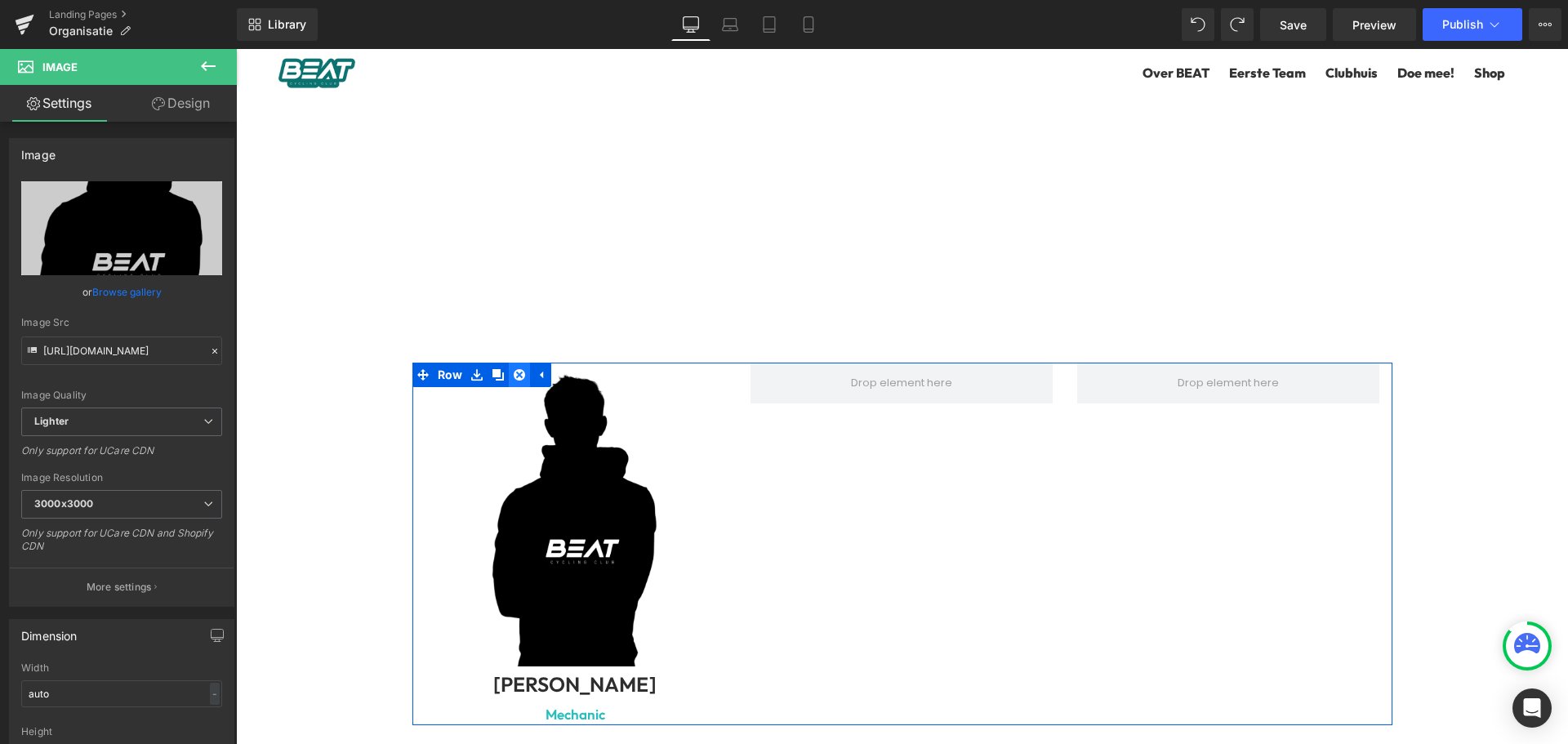
click at [514, 368] on icon at bounding box center [519, 374] width 11 height 12
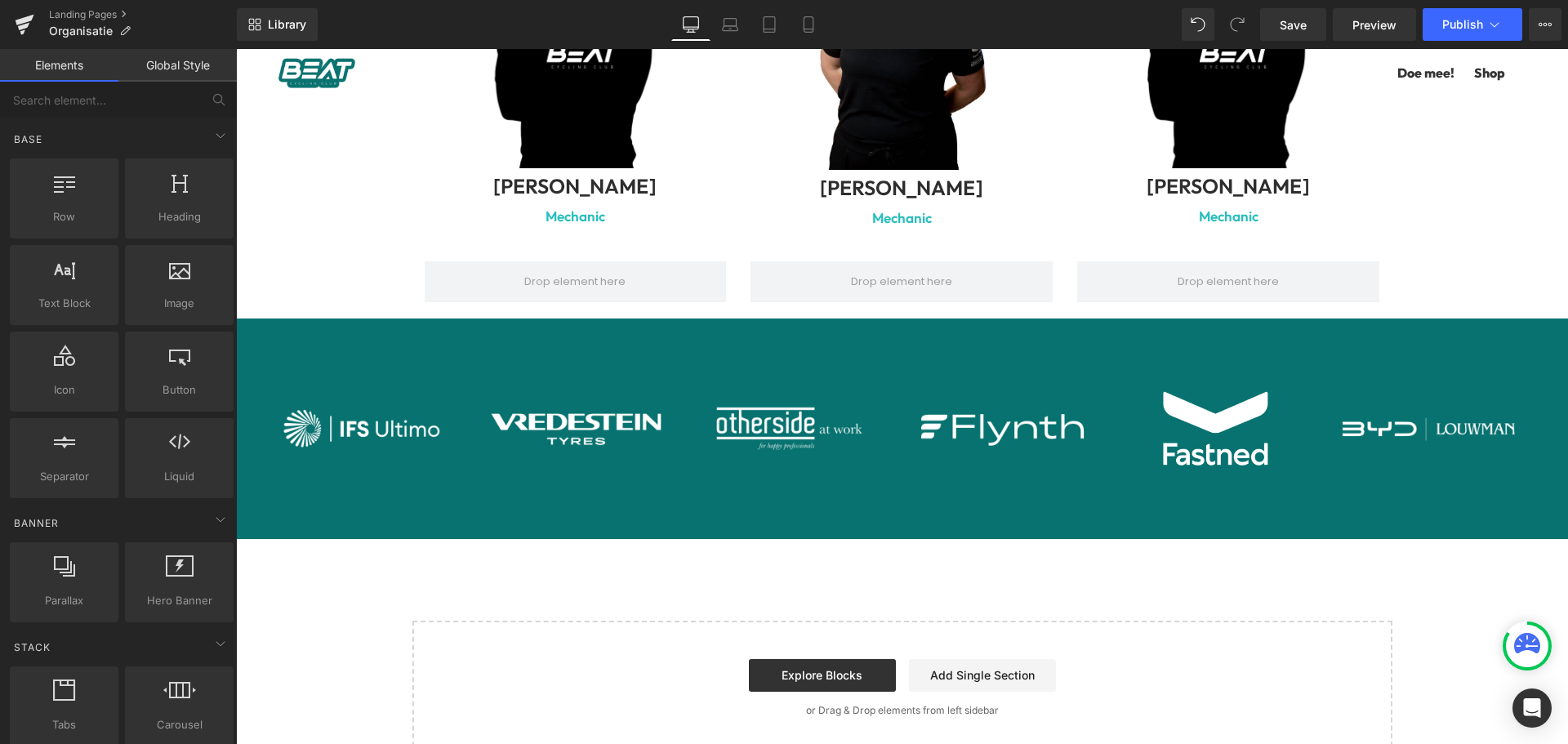
scroll to position [5767, 0]
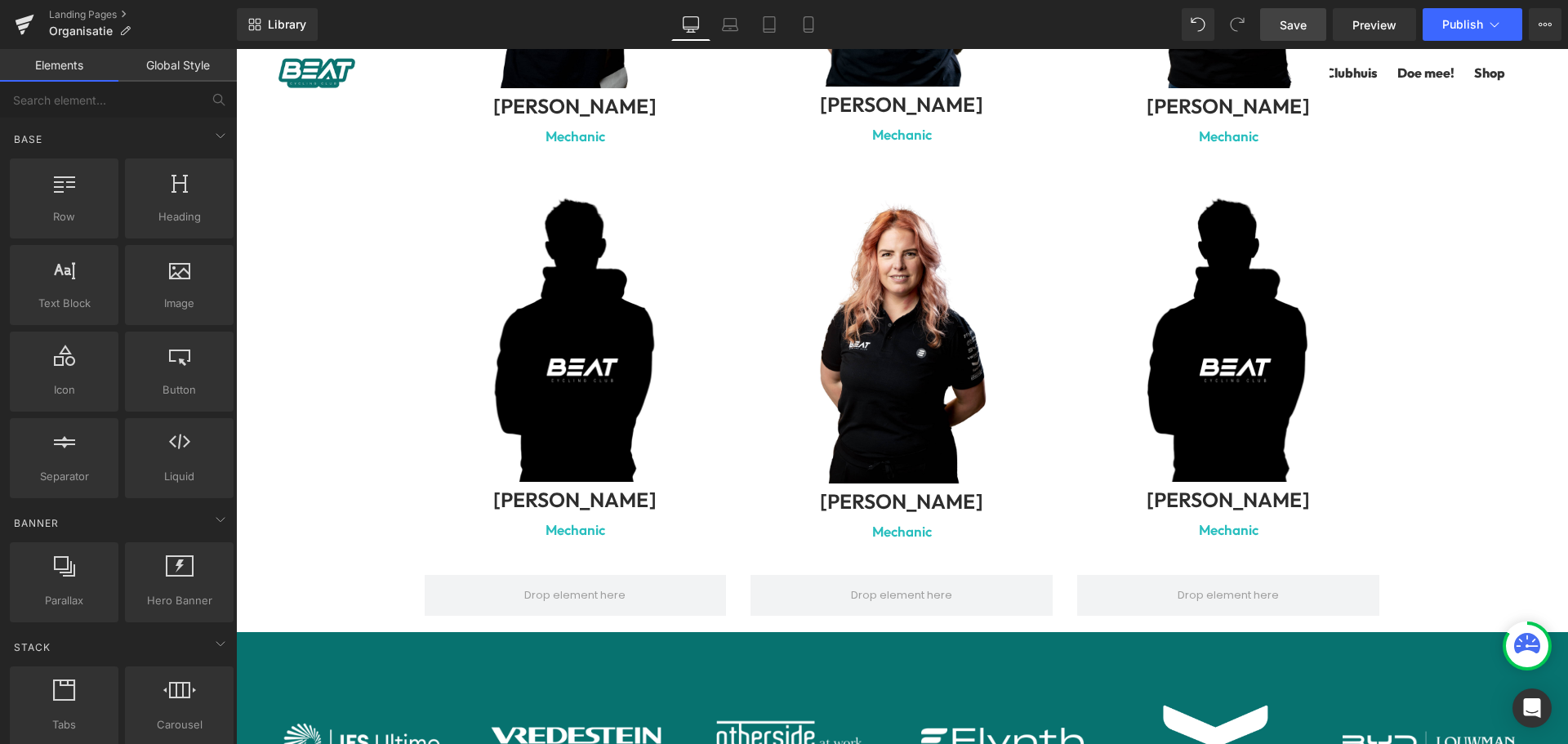
click at [1307, 25] on span "Save" at bounding box center [1293, 25] width 27 height 18
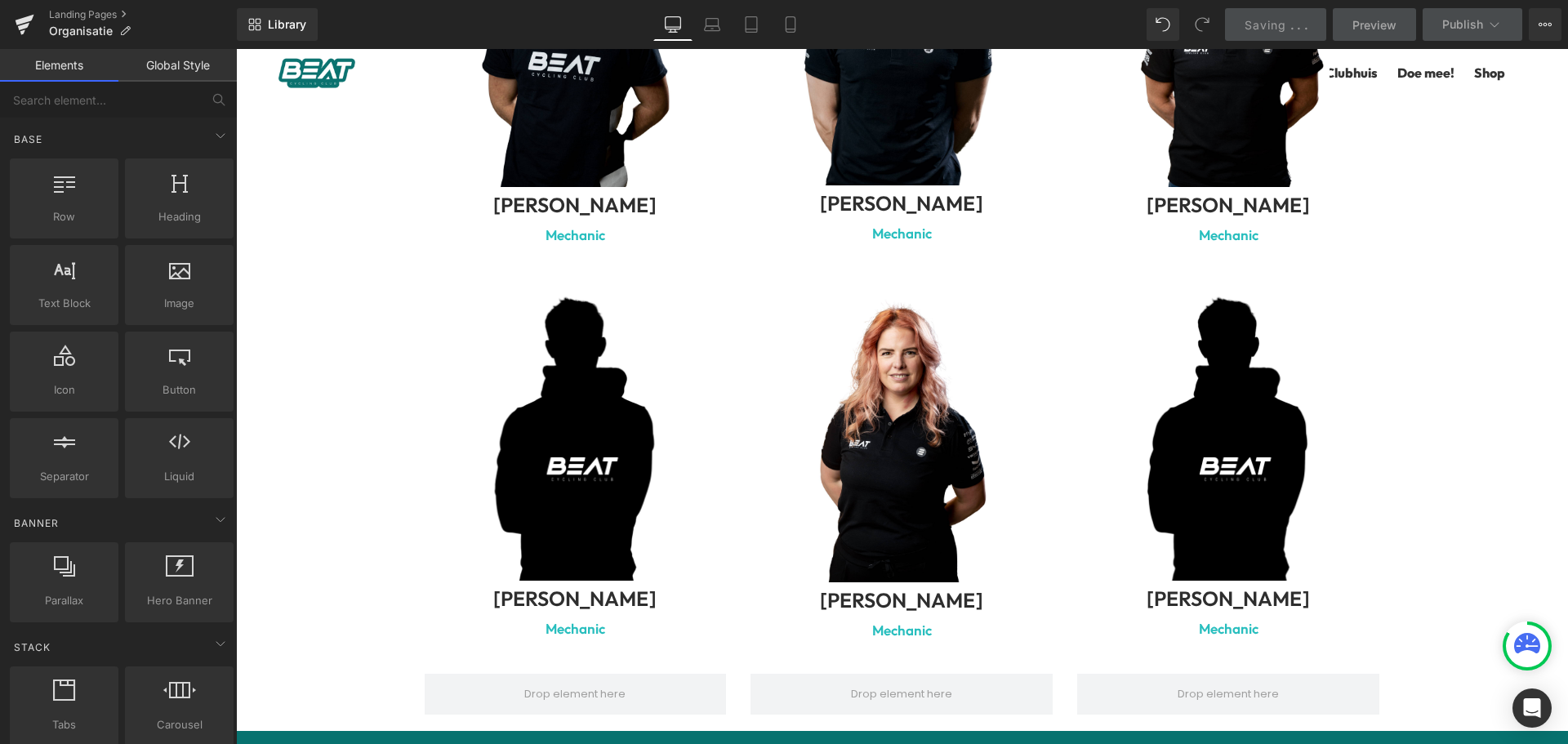
scroll to position [5604, 0]
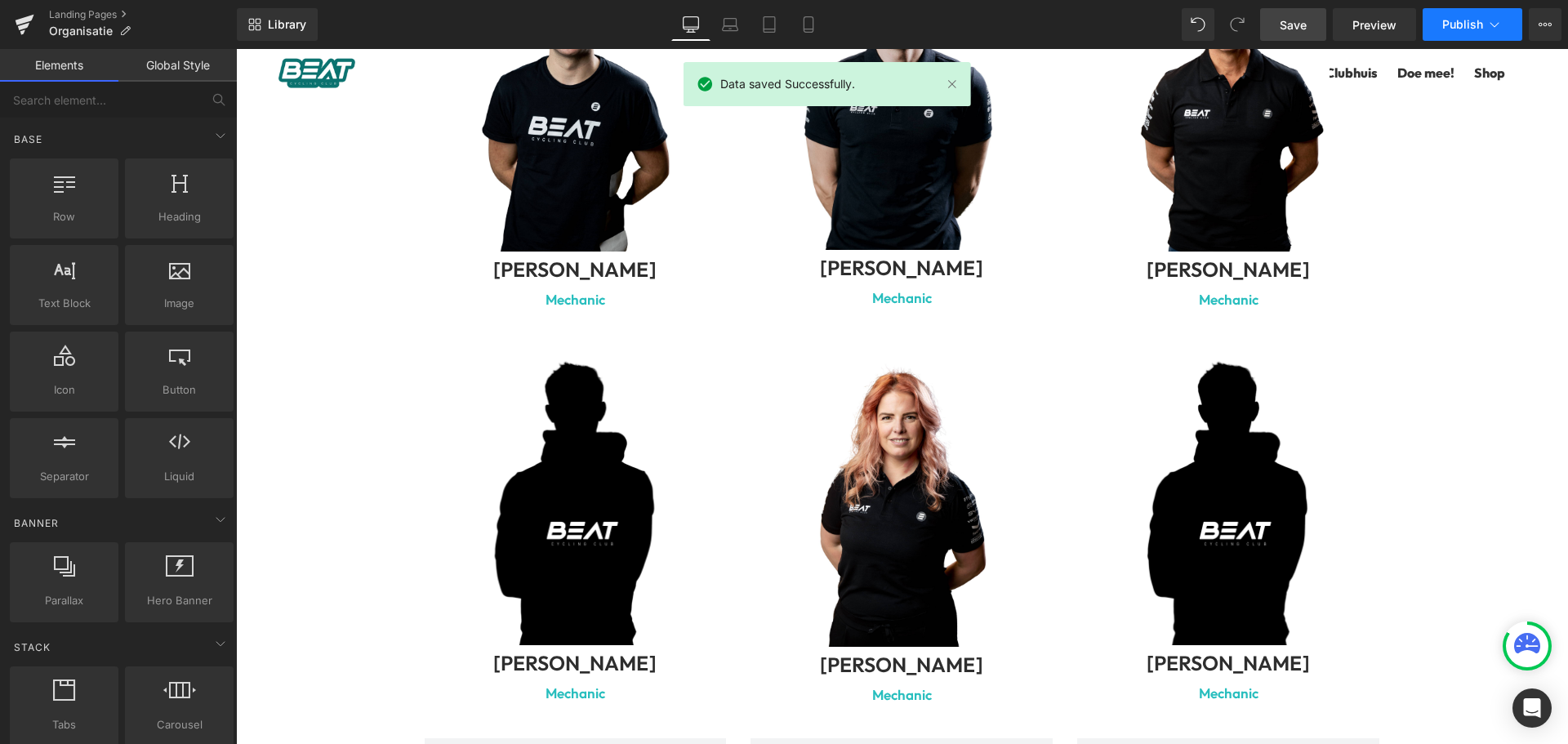
click at [1461, 22] on span "Publish" at bounding box center [1463, 25] width 41 height 13
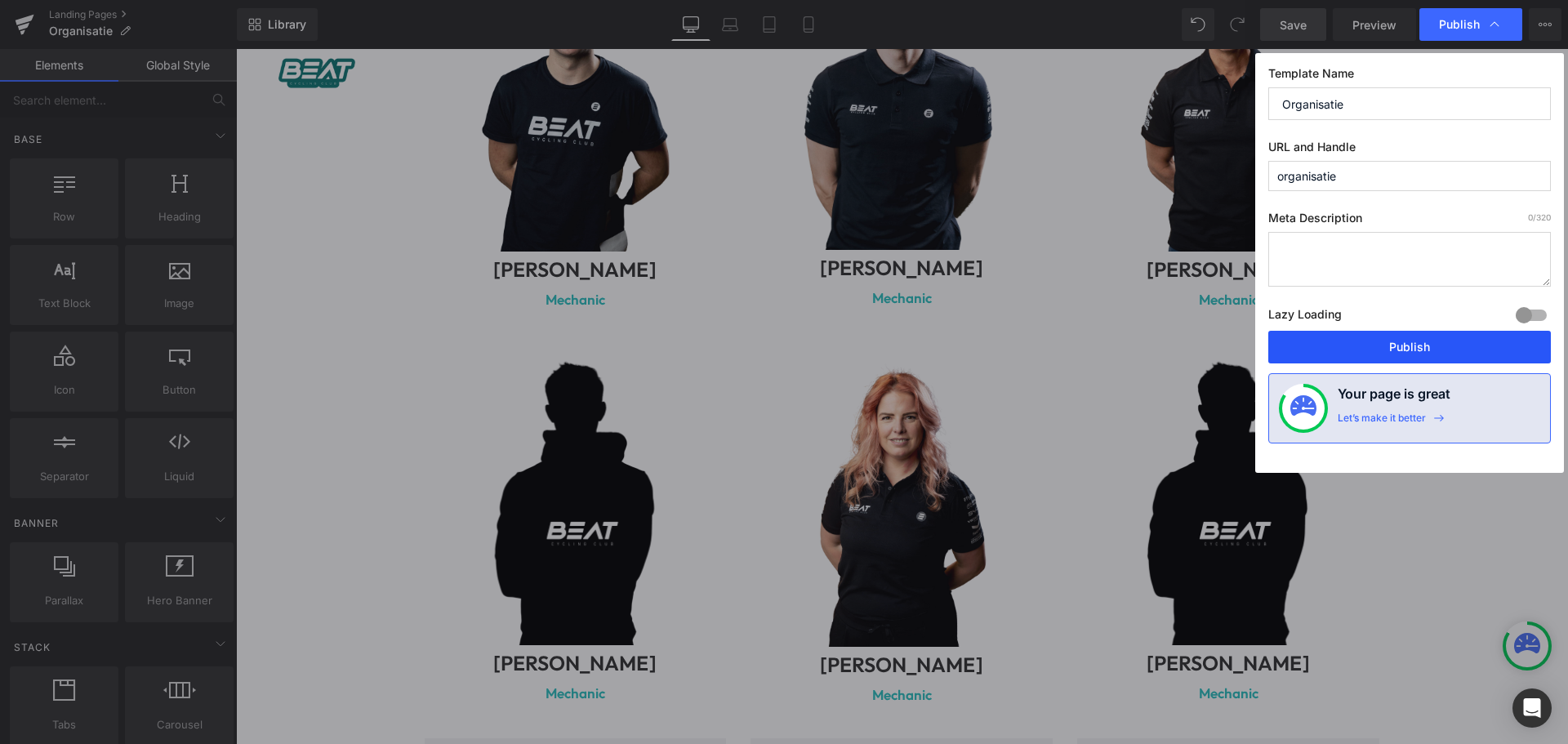
click at [1398, 336] on button "Publish" at bounding box center [1409, 346] width 282 height 32
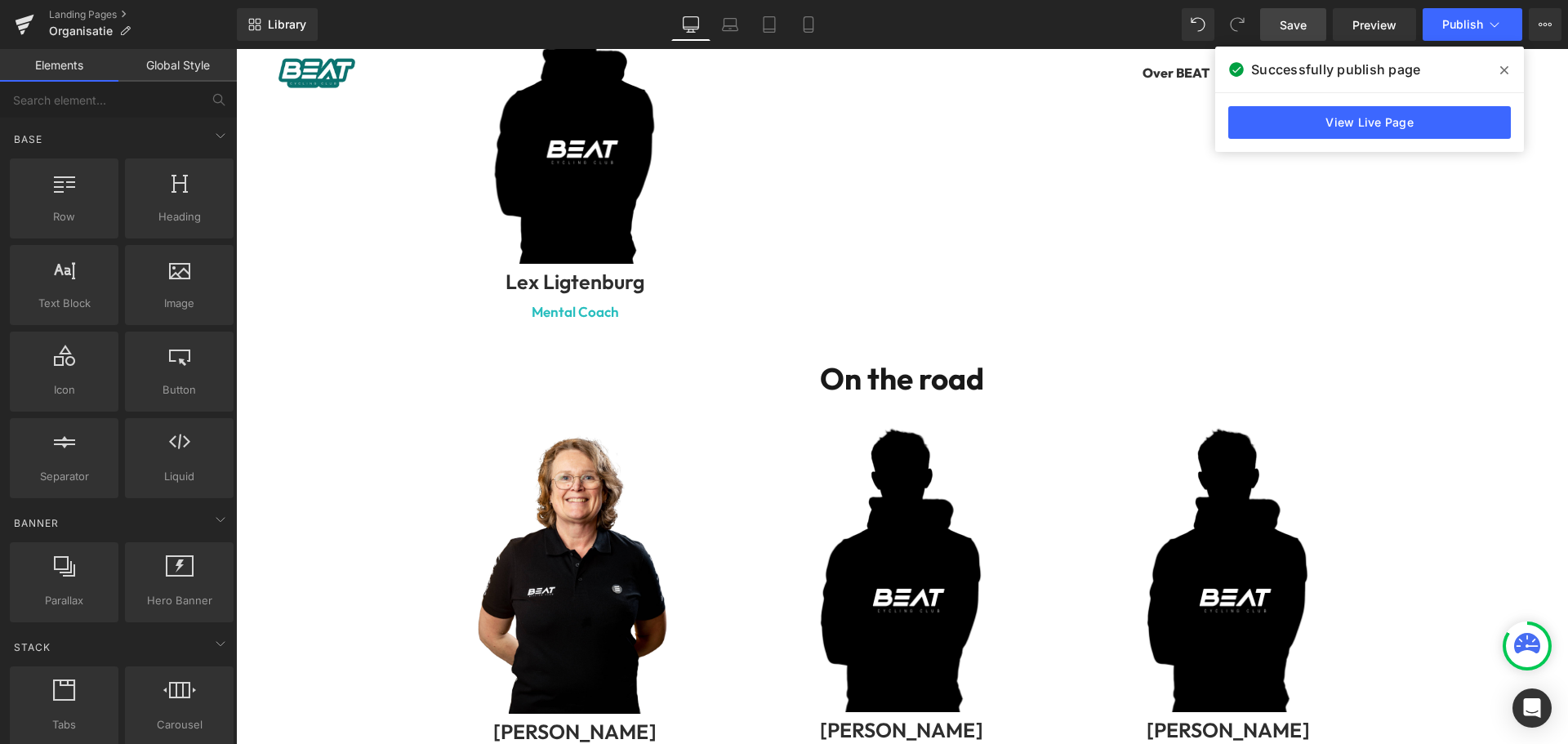
scroll to position [3675, 0]
